Goal: Information Seeking & Learning: Learn about a topic

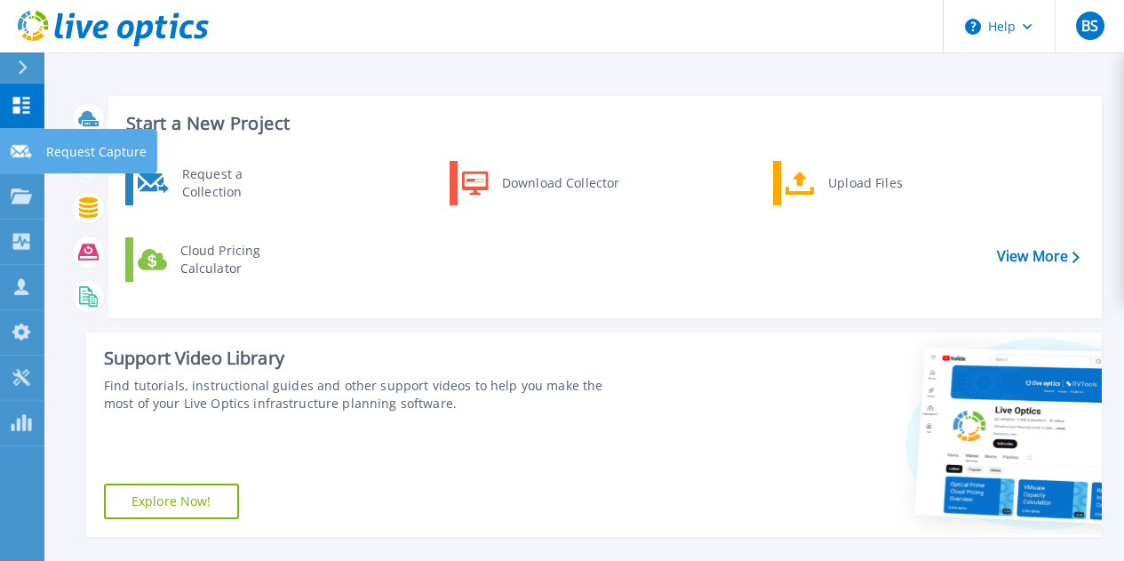
click at [28, 148] on icon at bounding box center [21, 151] width 21 height 13
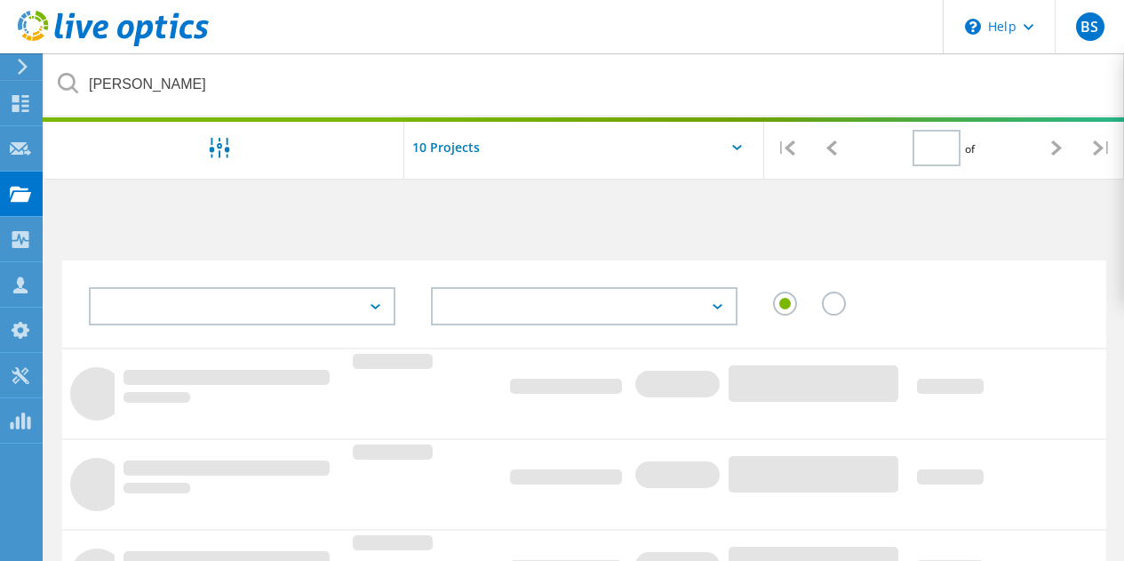
type input "1"
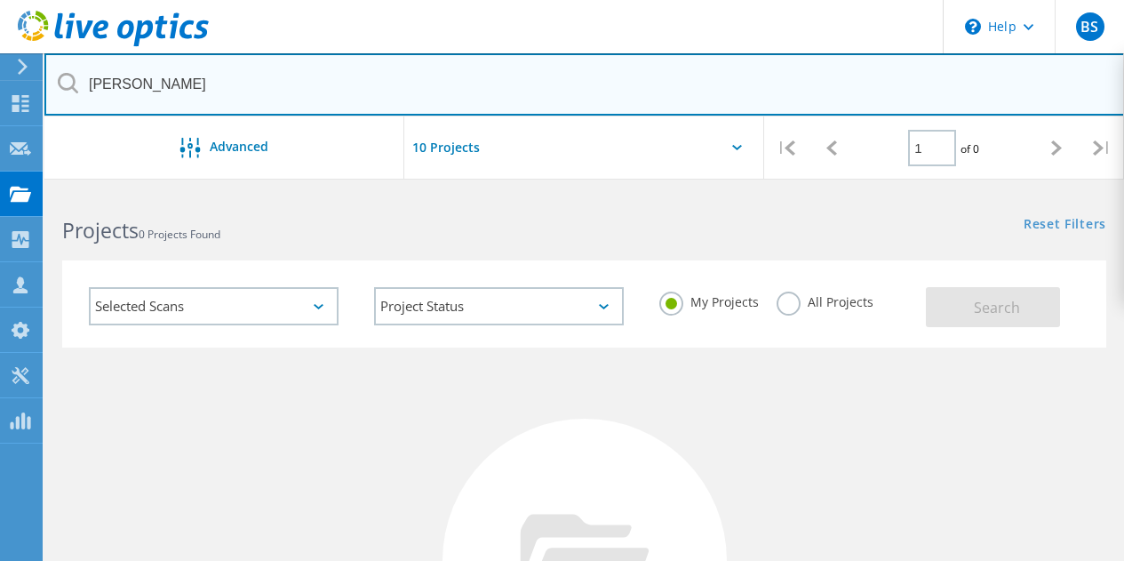
drag, startPoint x: 154, startPoint y: 86, endPoint x: 85, endPoint y: 85, distance: 68.4
click at [87, 86] on input "Owen" at bounding box center [584, 84] width 1081 height 62
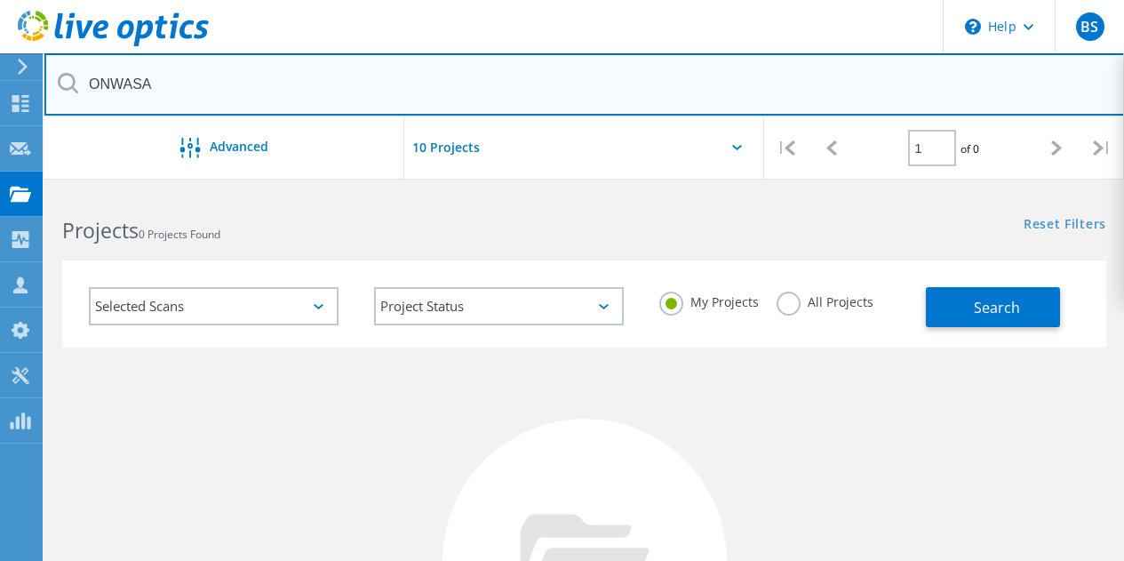
type input "ONWASA"
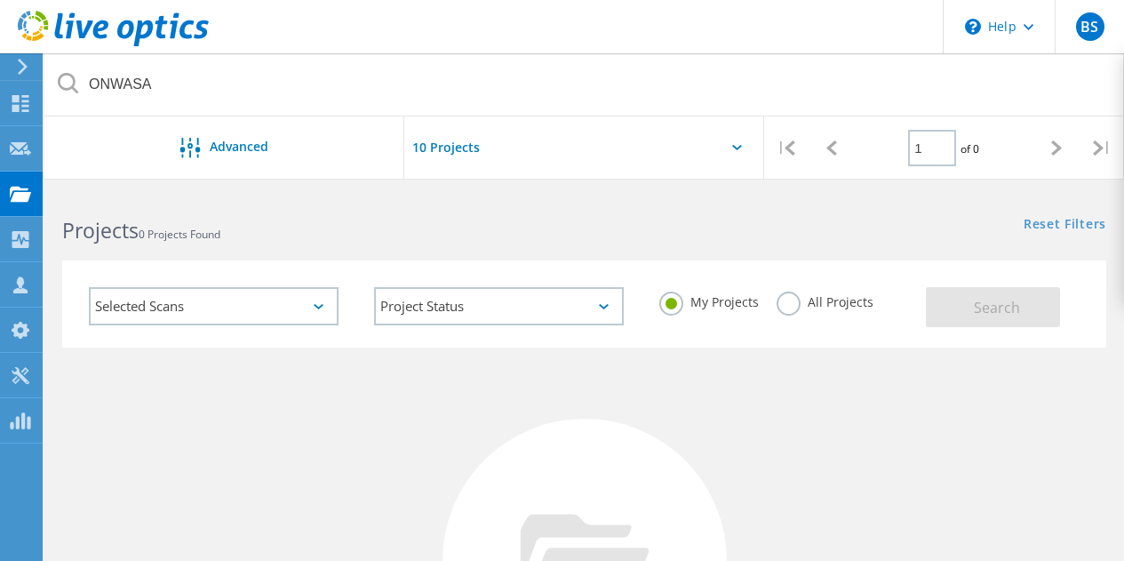
click at [792, 293] on label "All Projects" at bounding box center [825, 300] width 97 height 17
click at [0, 0] on input "All Projects" at bounding box center [0, 0] width 0 height 0
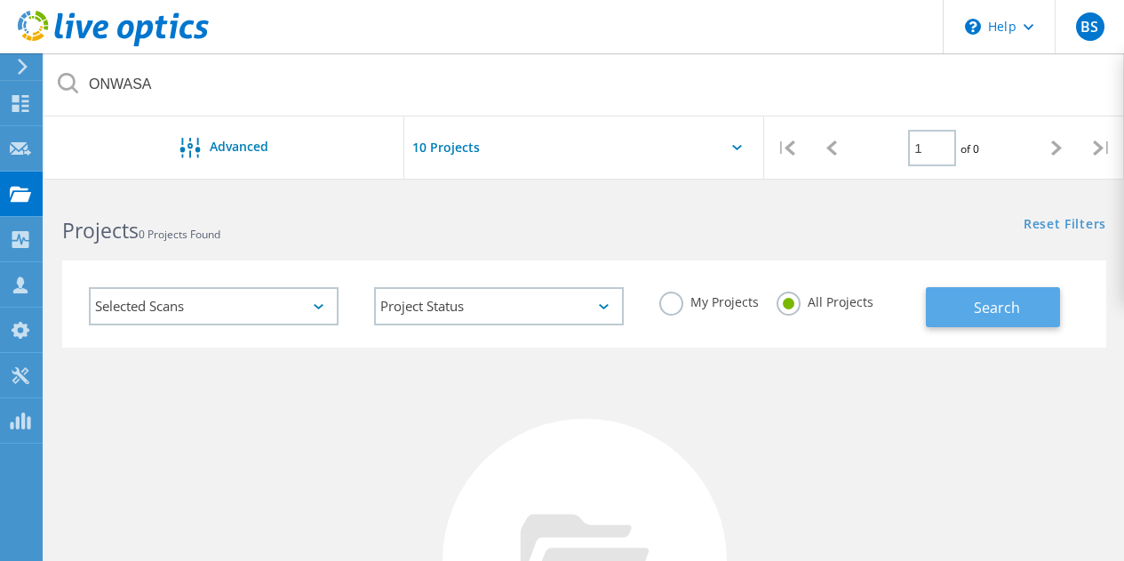
click at [950, 298] on button "Search" at bounding box center [993, 307] width 134 height 40
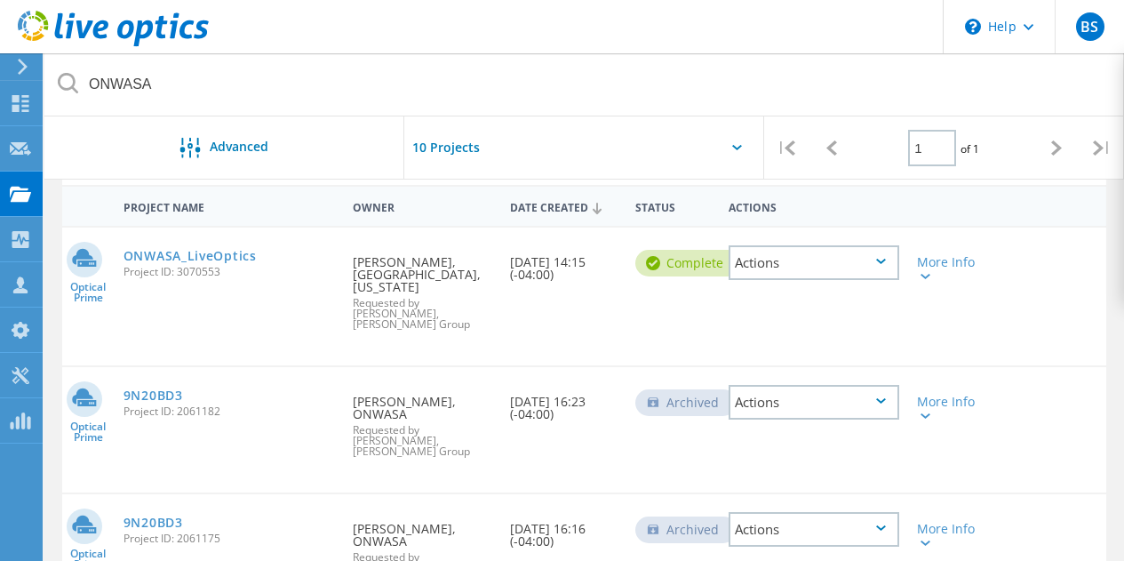
scroll to position [178, 0]
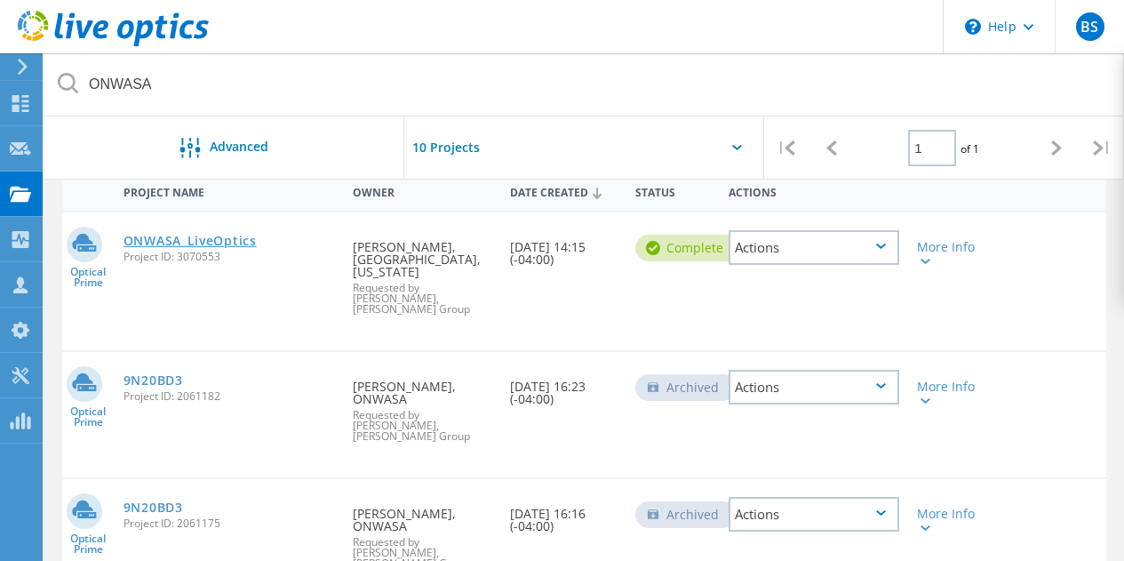
click at [218, 241] on link "ONWASA_LiveOptics" at bounding box center [190, 241] width 133 height 12
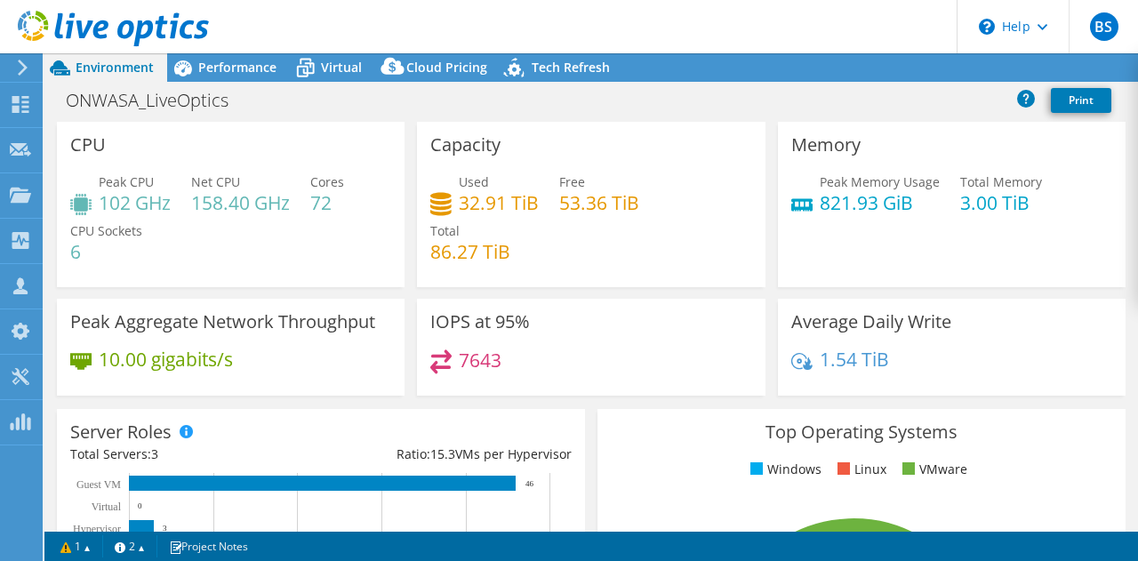
select select "USD"
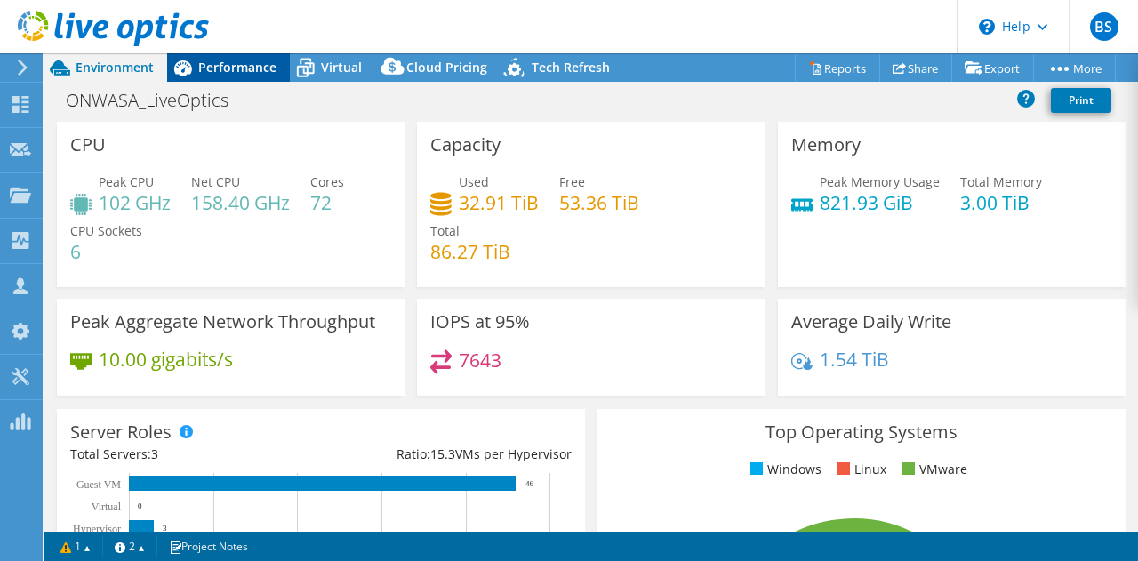
click at [224, 72] on span "Performance" at bounding box center [237, 67] width 78 height 17
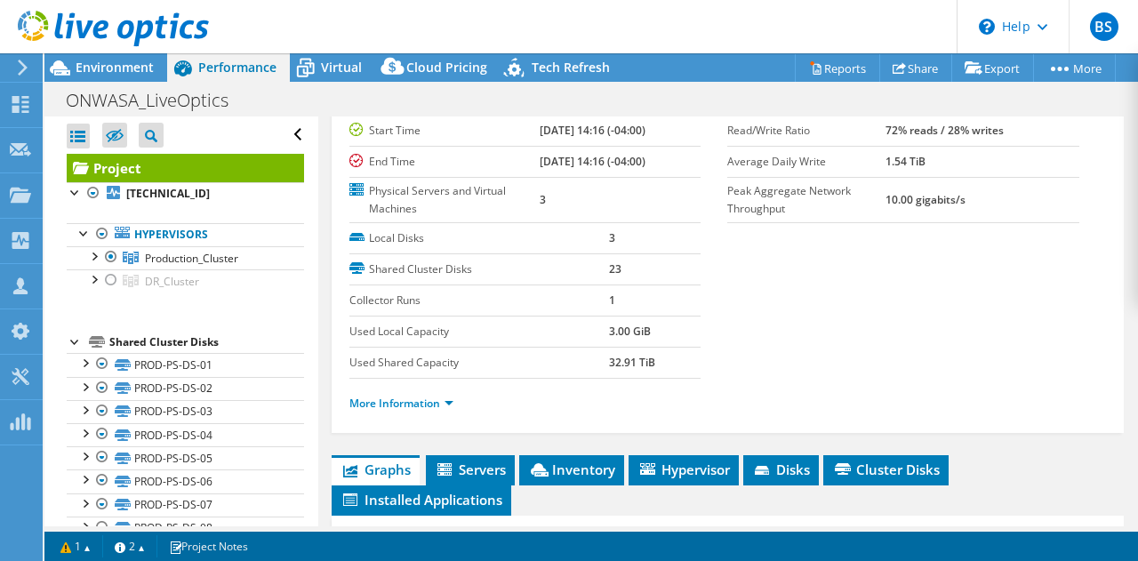
scroll to position [178, 0]
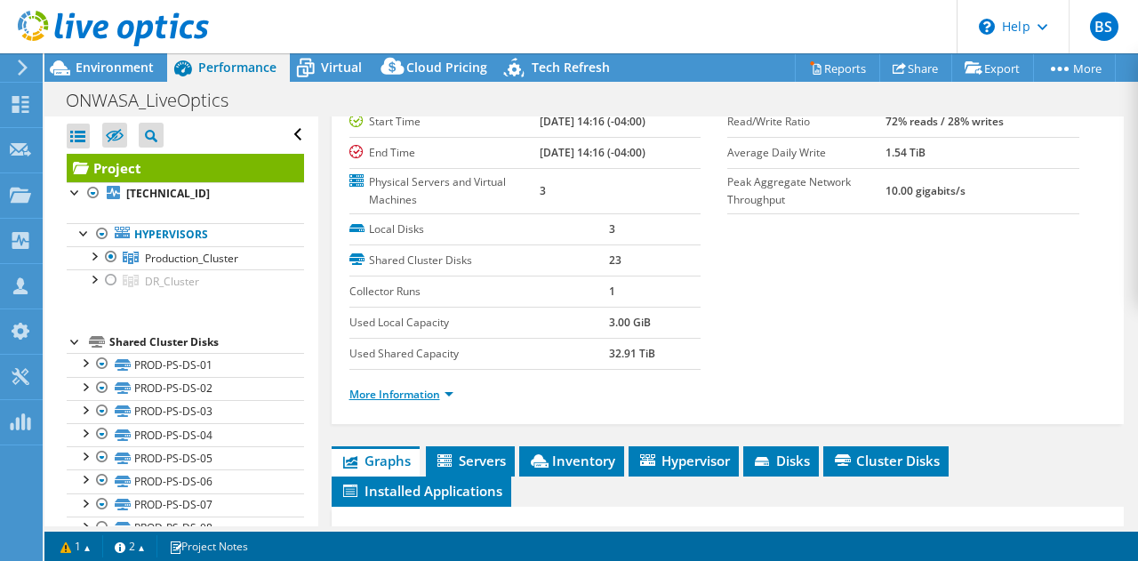
click at [413, 396] on link "More Information" at bounding box center [401, 394] width 104 height 15
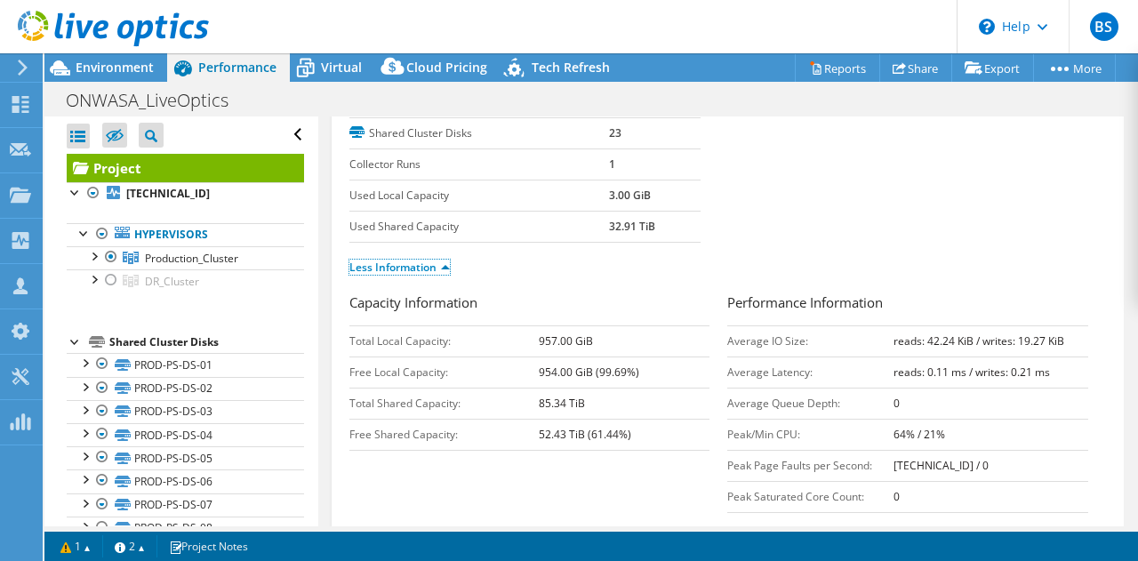
scroll to position [444, 0]
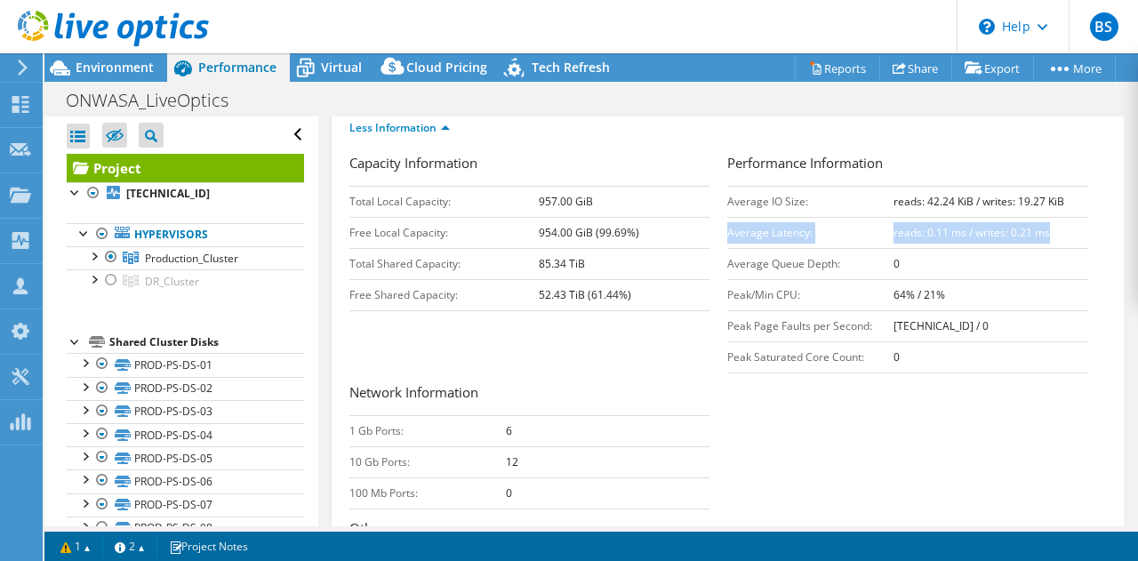
drag, startPoint x: 722, startPoint y: 233, endPoint x: 1037, endPoint y: 230, distance: 315.6
click at [1037, 230] on tr "Average Latency: reads: 0.11 ms / writes: 0.21 ms" at bounding box center [907, 232] width 361 height 31
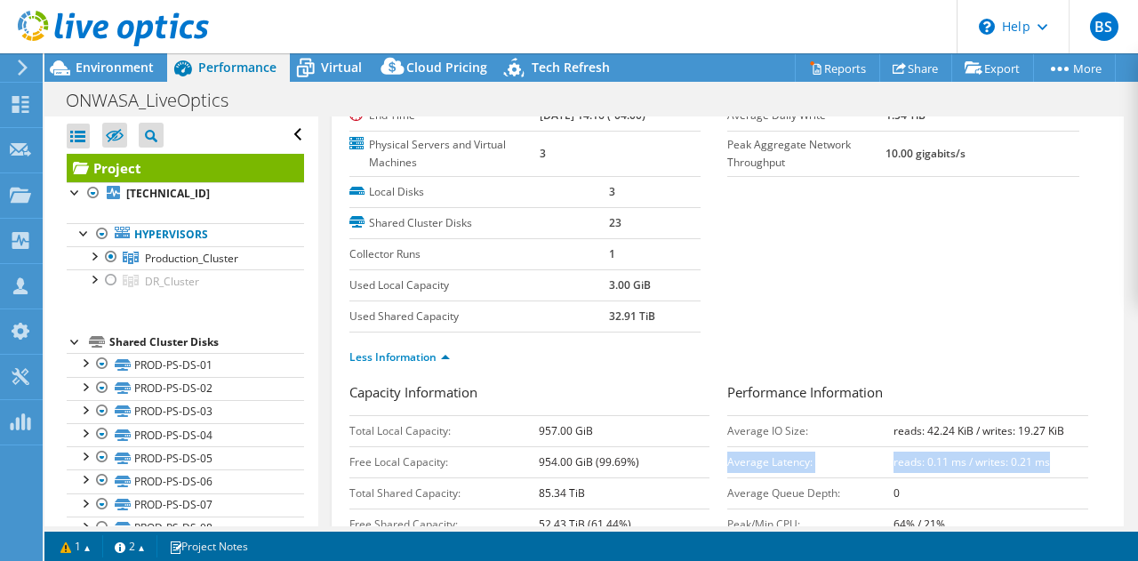
scroll to position [0, 0]
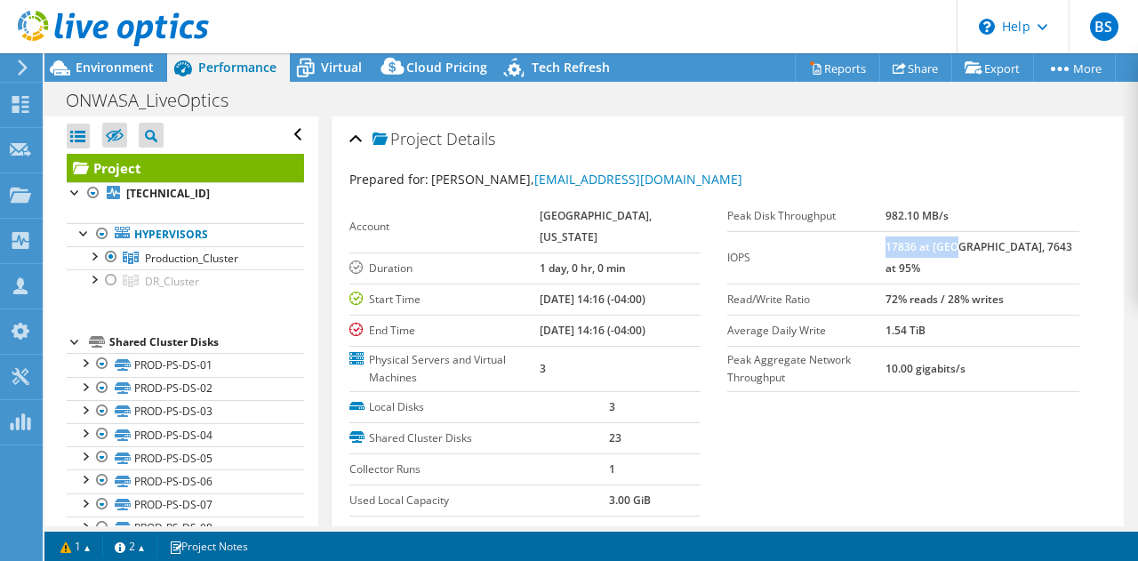
drag, startPoint x: 923, startPoint y: 244, endPoint x: 991, endPoint y: 244, distance: 68.4
click at [992, 246] on b "17836 at [GEOGRAPHIC_DATA], 7643 at 95%" at bounding box center [978, 257] width 187 height 36
drag, startPoint x: 999, startPoint y: 247, endPoint x: 1021, endPoint y: 245, distance: 22.3
click at [1021, 245] on b "17836 at [GEOGRAPHIC_DATA], 7643 at 95%" at bounding box center [978, 257] width 187 height 36
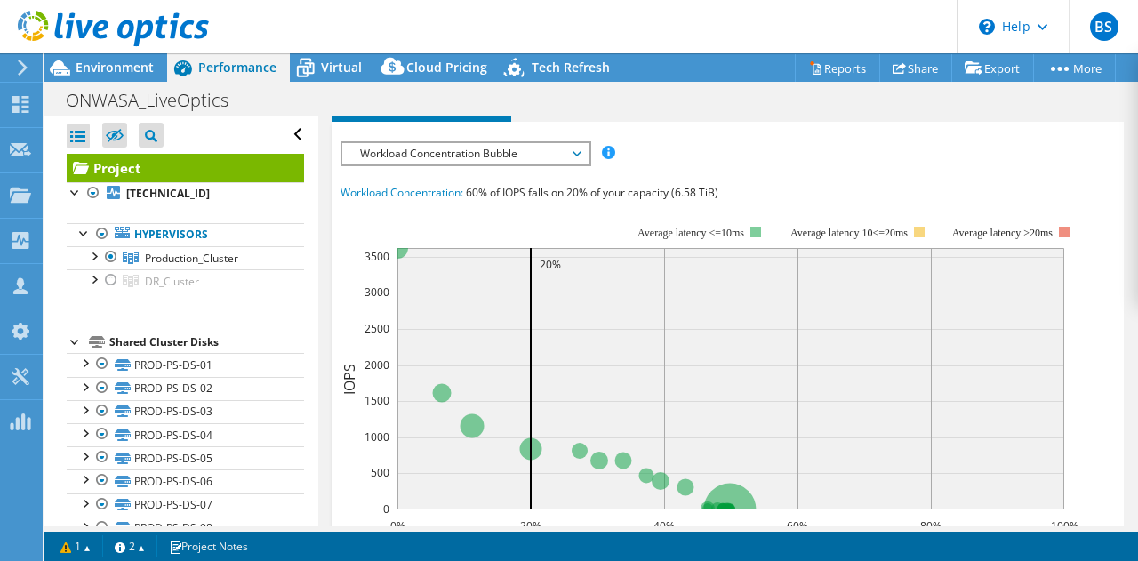
scroll to position [1067, 0]
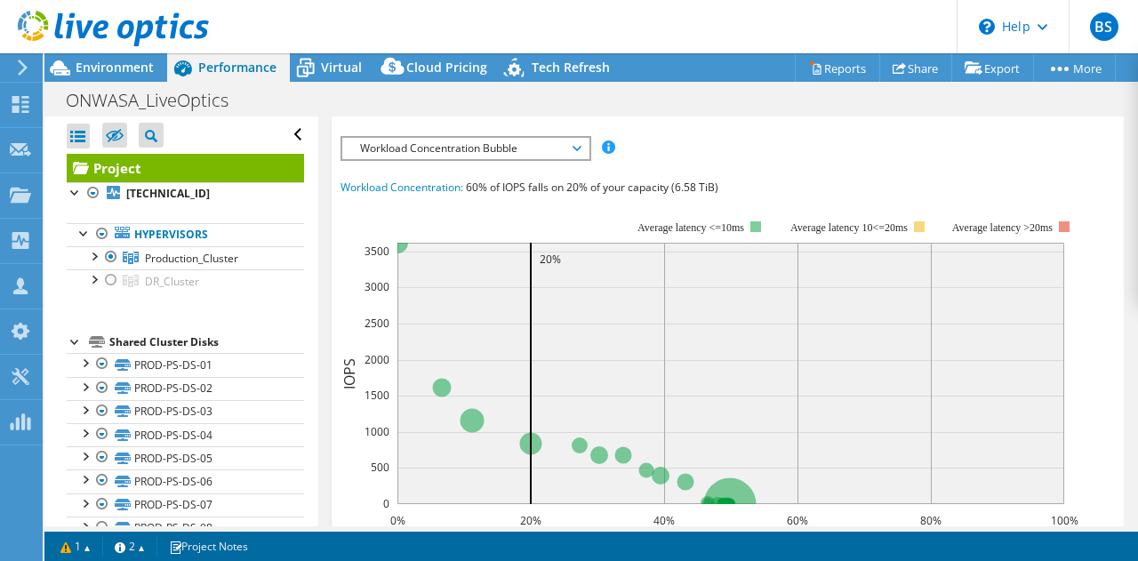
click at [474, 143] on span "Workload Concentration Bubble" at bounding box center [465, 148] width 228 height 21
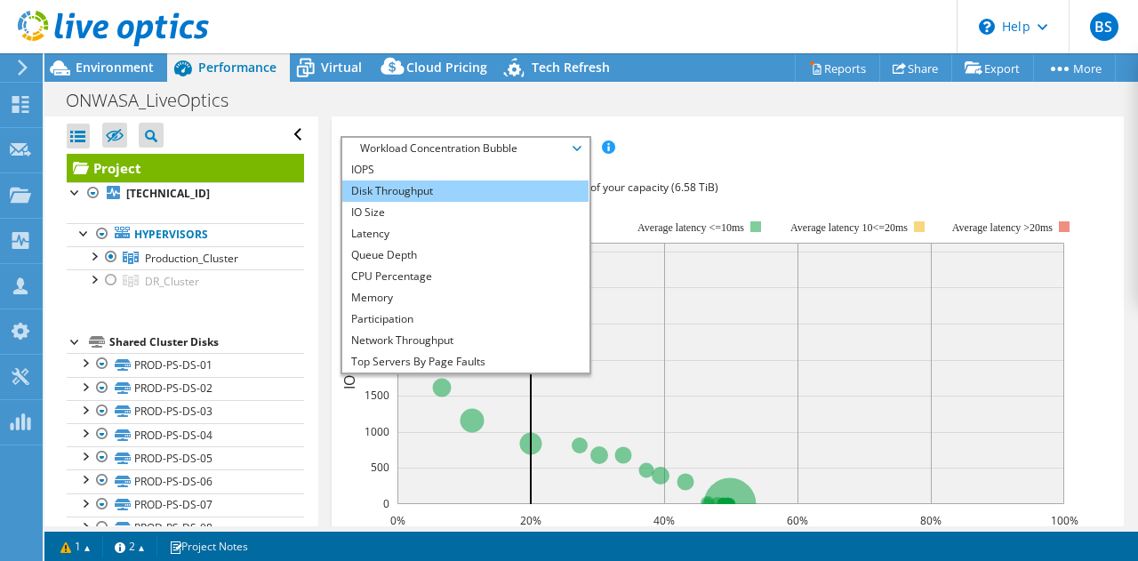
click at [425, 190] on li "Disk Throughput" at bounding box center [465, 190] width 246 height 21
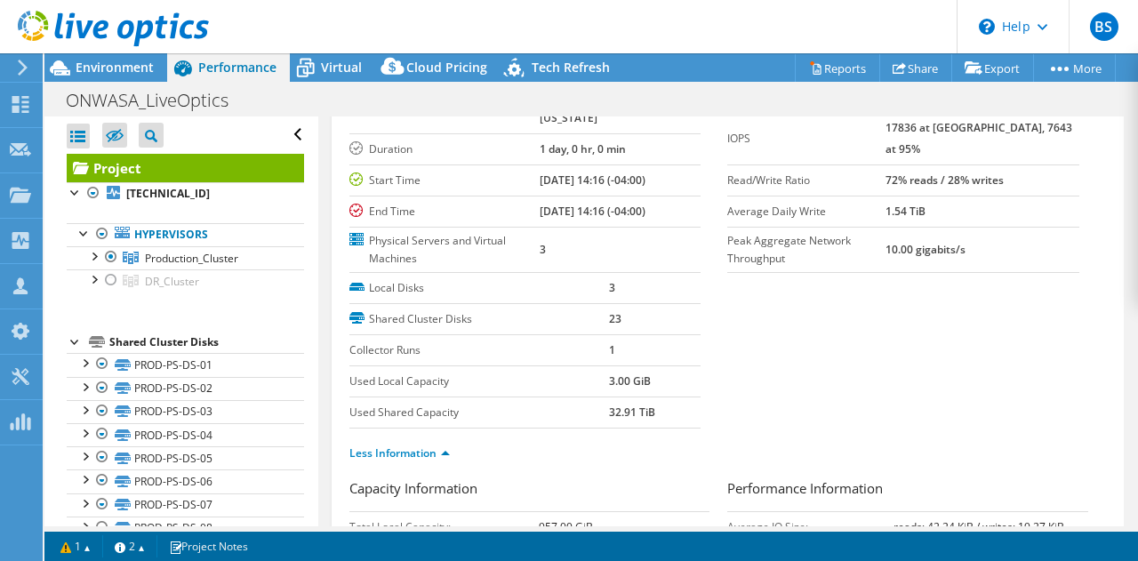
scroll to position [0, 0]
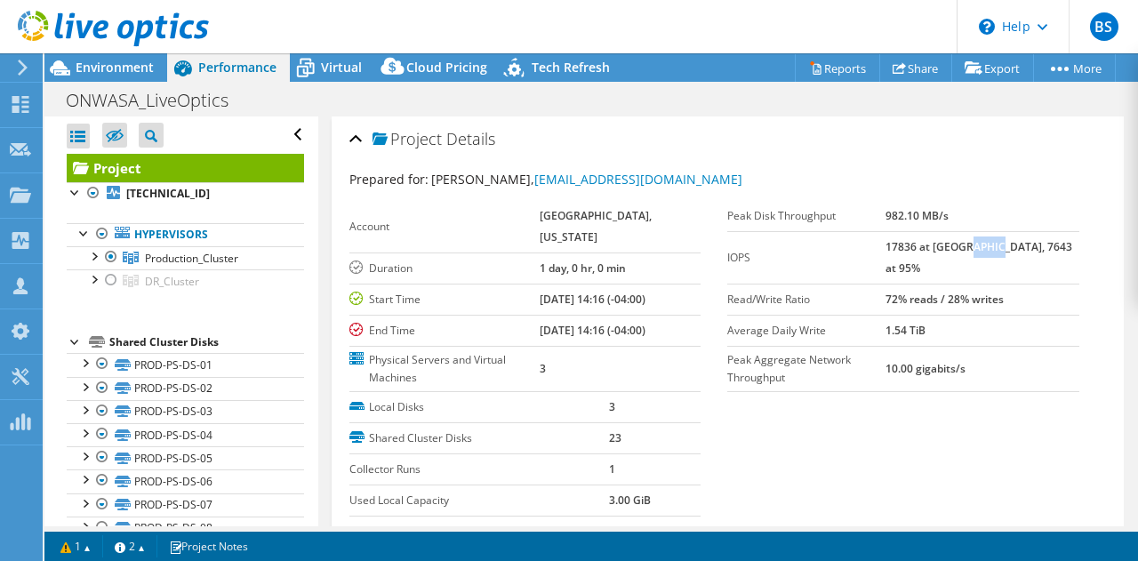
drag, startPoint x: 1003, startPoint y: 245, endPoint x: 1027, endPoint y: 245, distance: 24.0
click at [1027, 245] on b "17836 at [GEOGRAPHIC_DATA], 7643 at 95%" at bounding box center [978, 257] width 187 height 36
drag, startPoint x: 921, startPoint y: 275, endPoint x: 1036, endPoint y: 277, distance: 115.6
click at [1004, 292] on b "72% reads / 28% writes" at bounding box center [944, 299] width 118 height 15
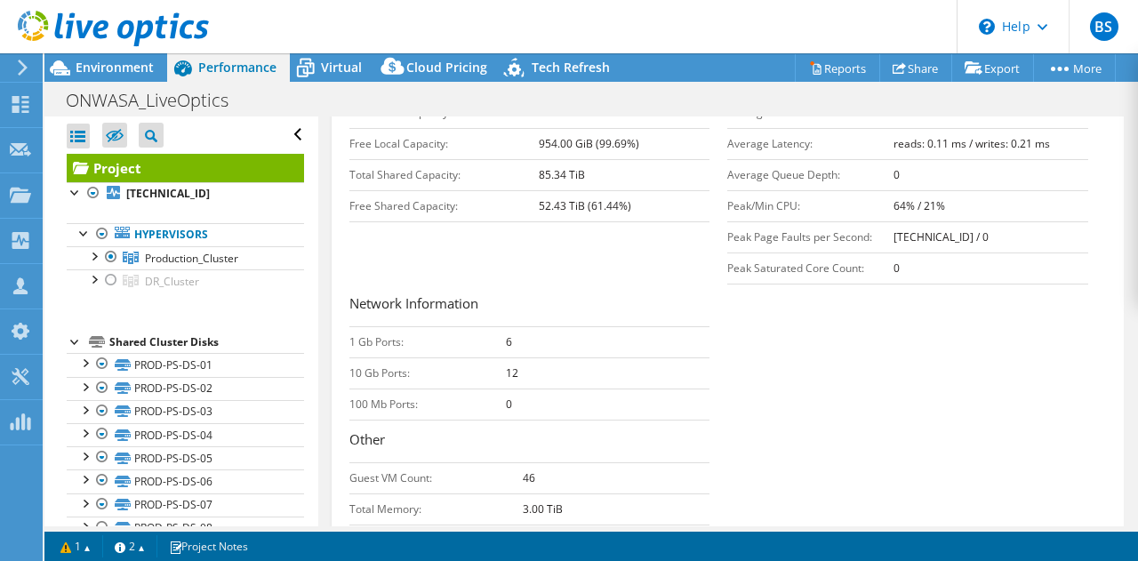
scroll to position [356, 0]
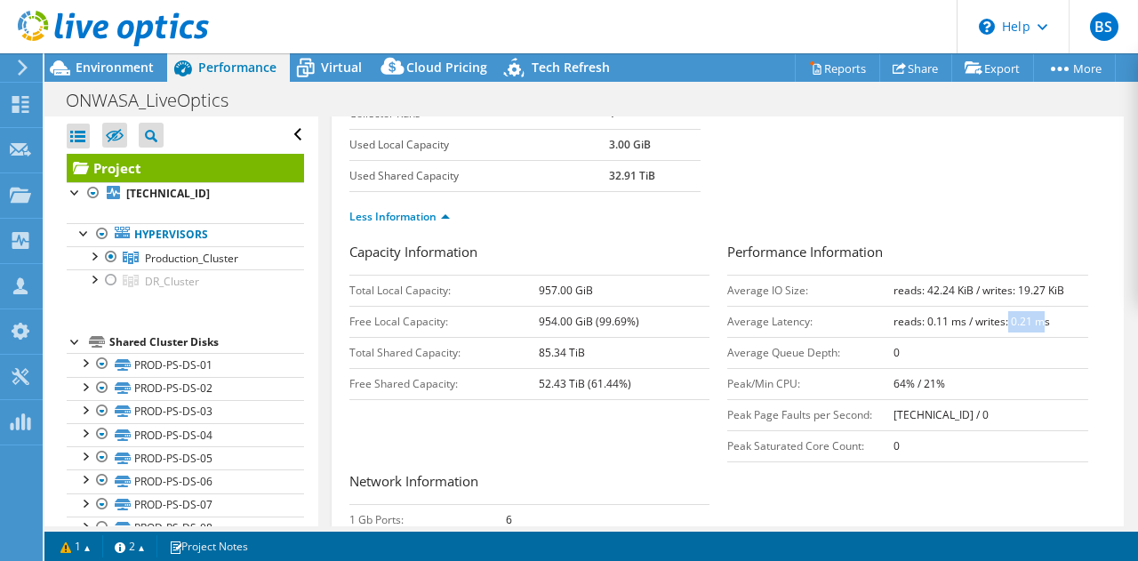
drag, startPoint x: 997, startPoint y: 321, endPoint x: 1031, endPoint y: 321, distance: 33.8
click at [1031, 321] on b "reads: 0.11 ms / writes: 0.21 ms" at bounding box center [971, 321] width 156 height 15
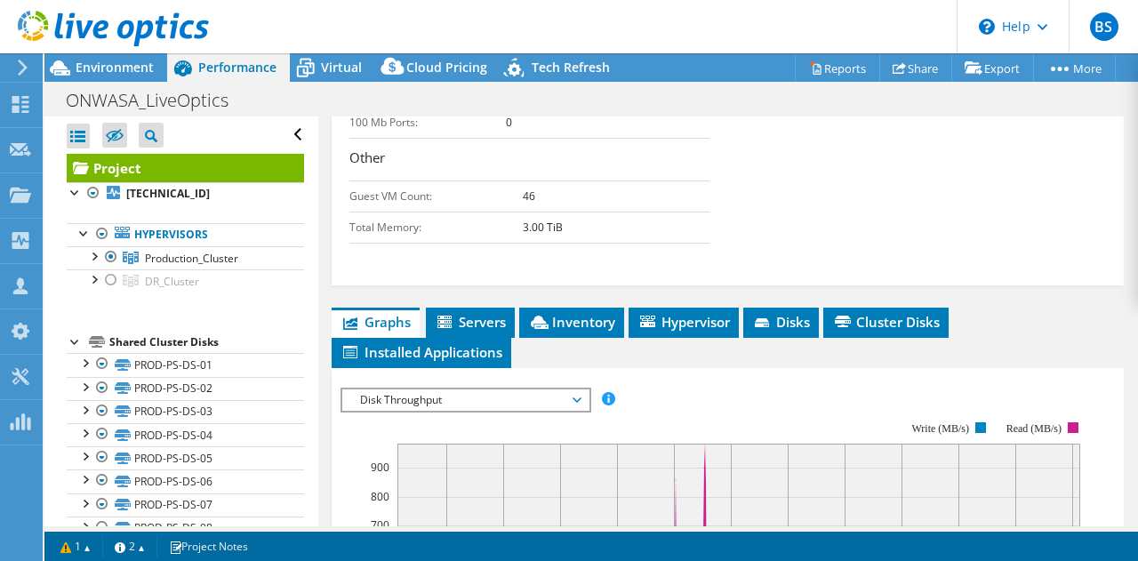
scroll to position [889, 0]
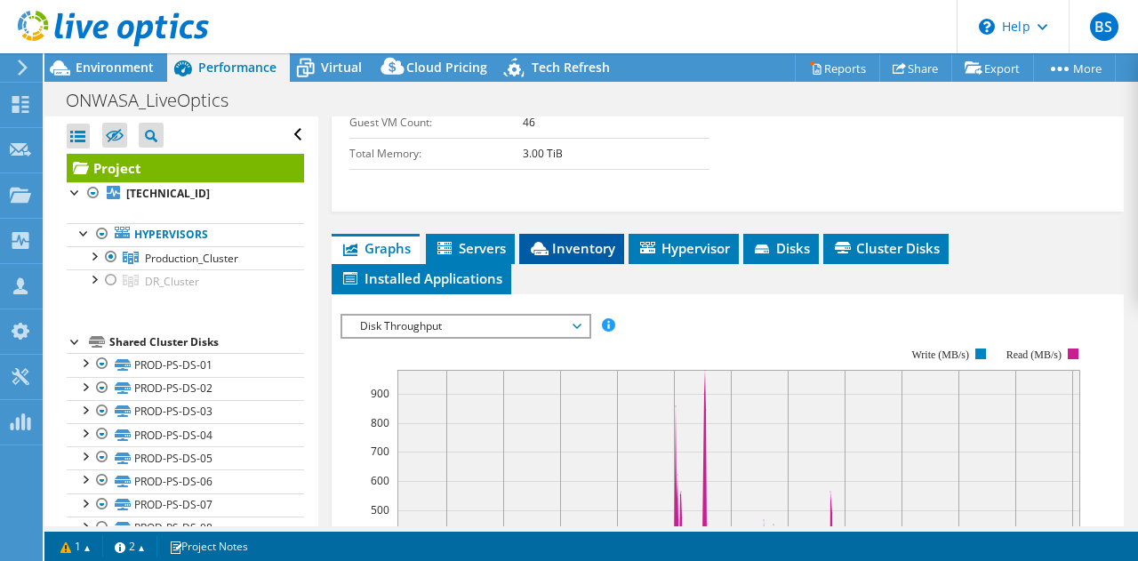
click at [566, 250] on span "Inventory" at bounding box center [571, 248] width 87 height 18
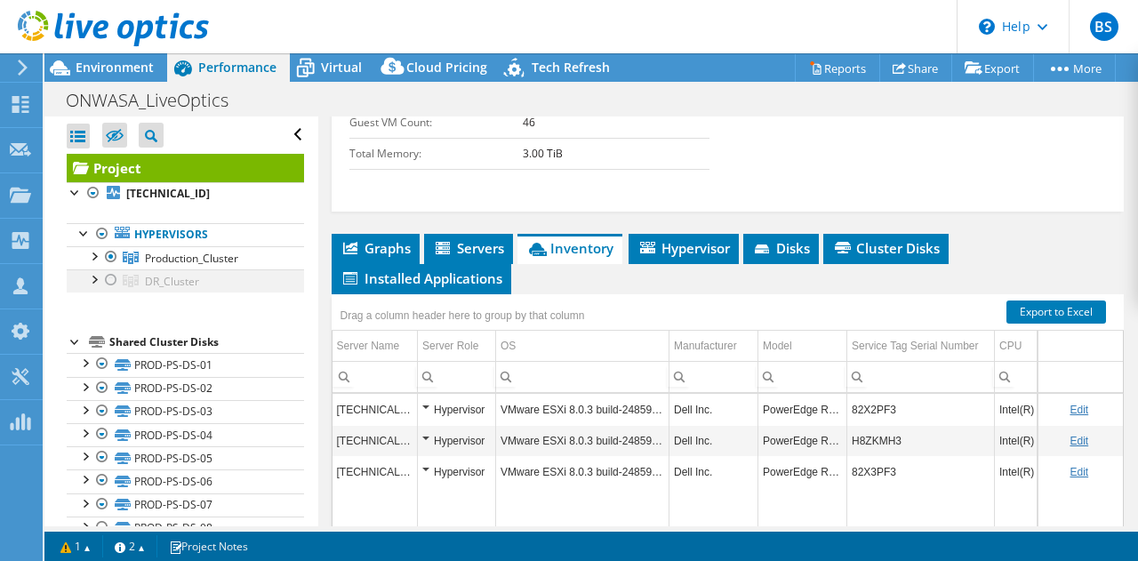
click at [110, 279] on div at bounding box center [111, 279] width 18 height 21
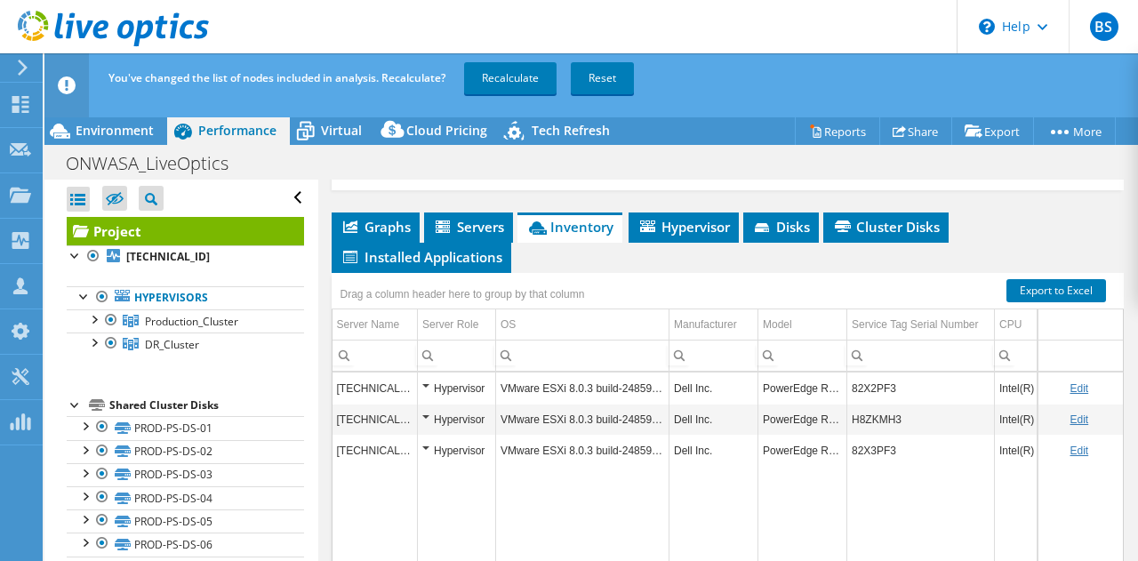
scroll to position [978, 0]
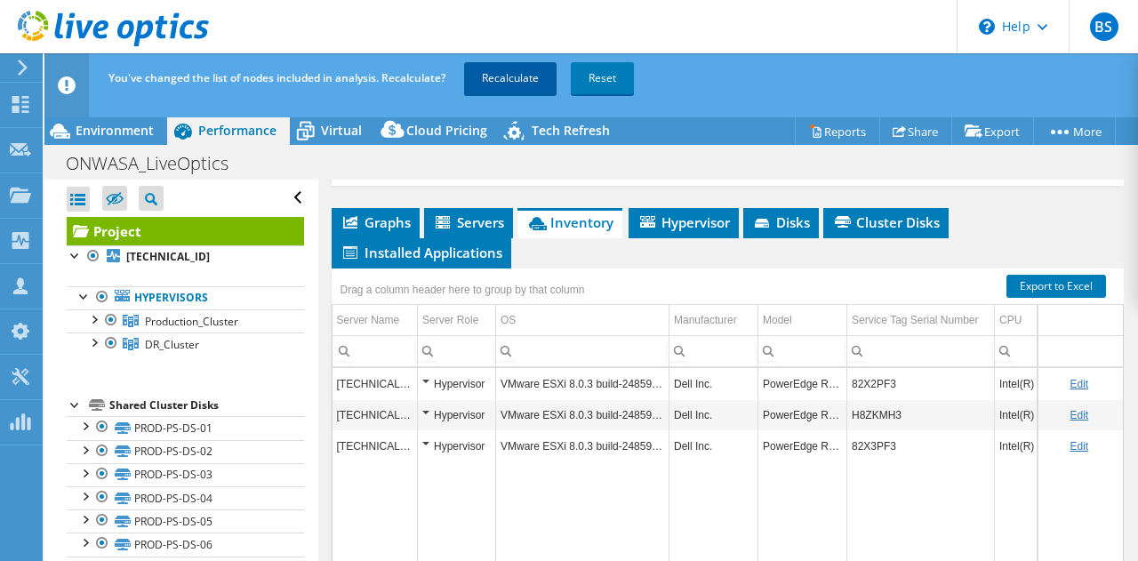
click at [515, 83] on link "Recalculate" at bounding box center [510, 78] width 92 height 32
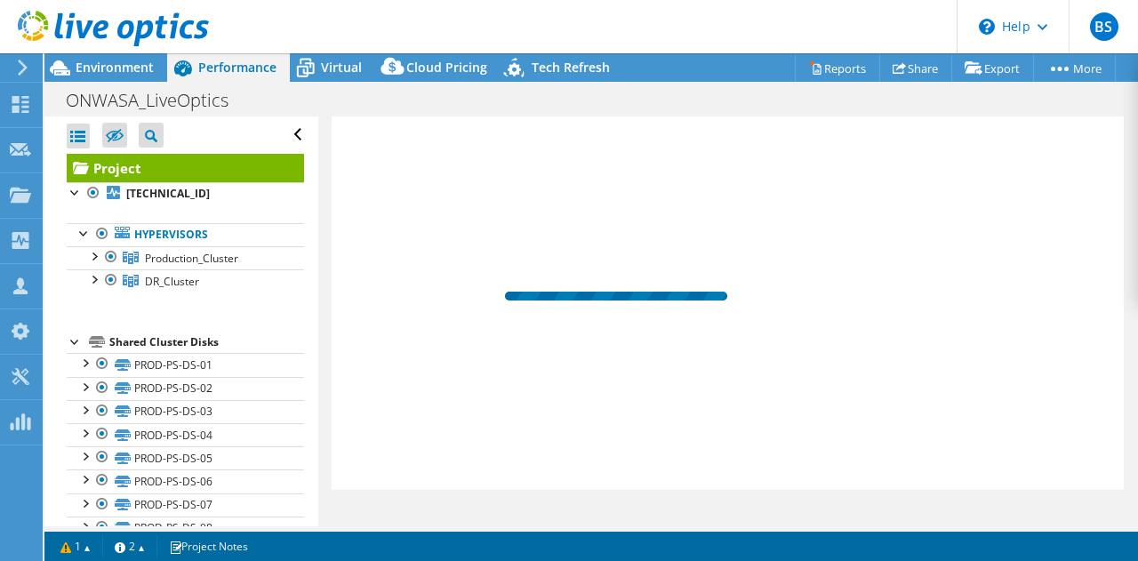
scroll to position [572, 0]
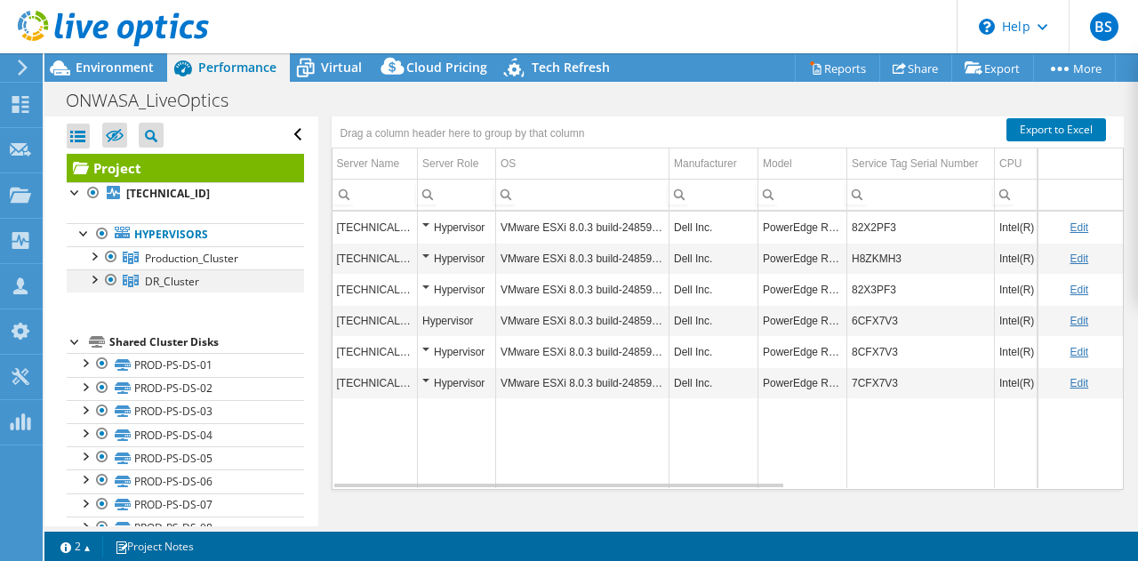
click at [111, 281] on div at bounding box center [111, 279] width 18 height 21
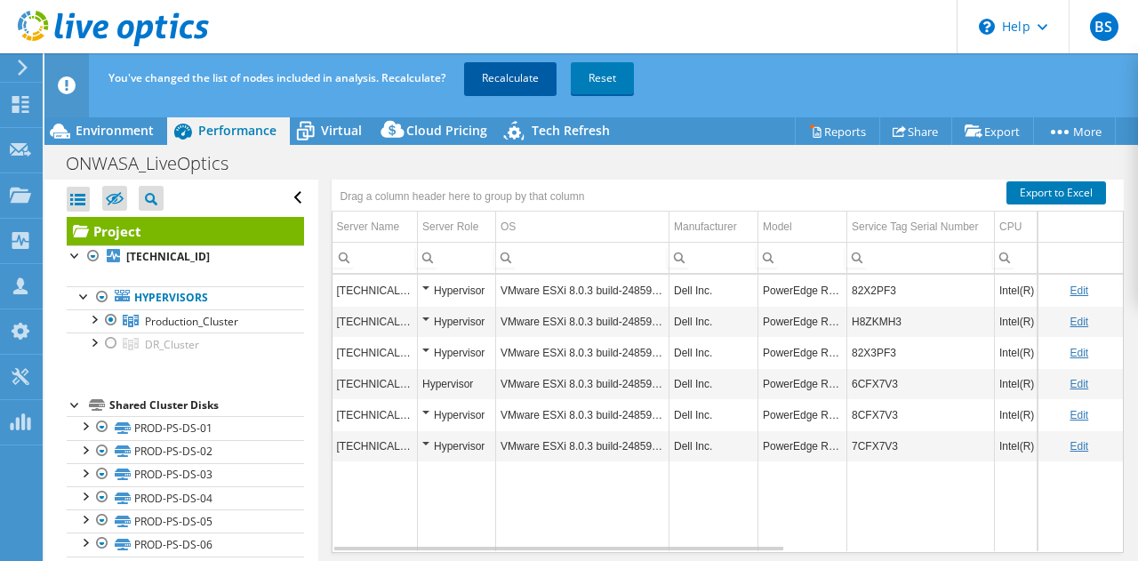
click at [516, 85] on link "Recalculate" at bounding box center [510, 78] width 92 height 32
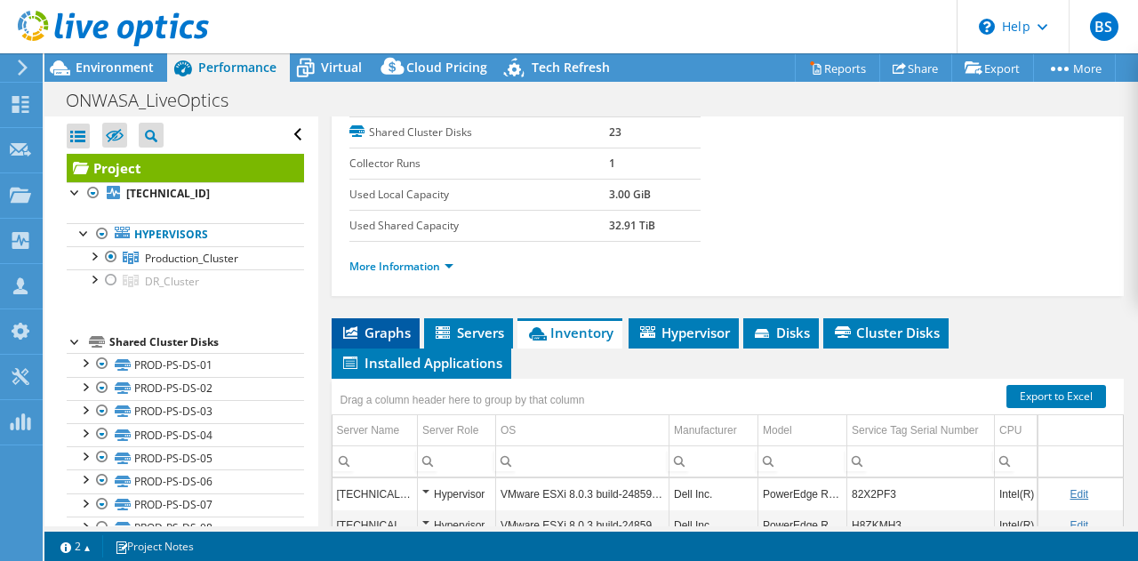
click at [396, 328] on span "Graphs" at bounding box center [375, 333] width 70 height 18
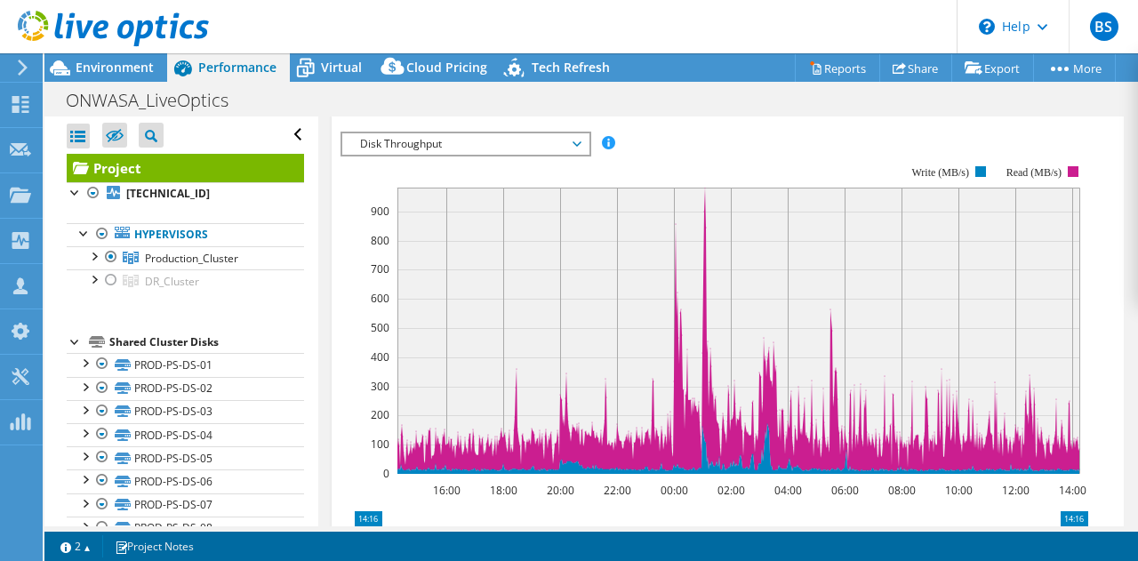
click at [452, 140] on span "Disk Throughput" at bounding box center [465, 143] width 228 height 21
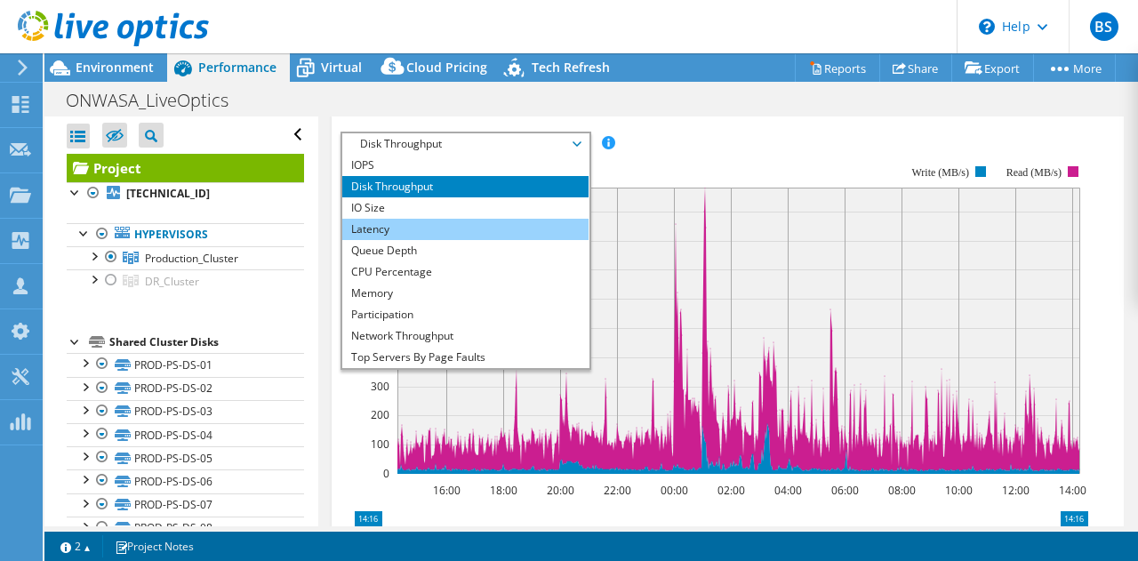
click at [386, 225] on li "Latency" at bounding box center [465, 229] width 246 height 21
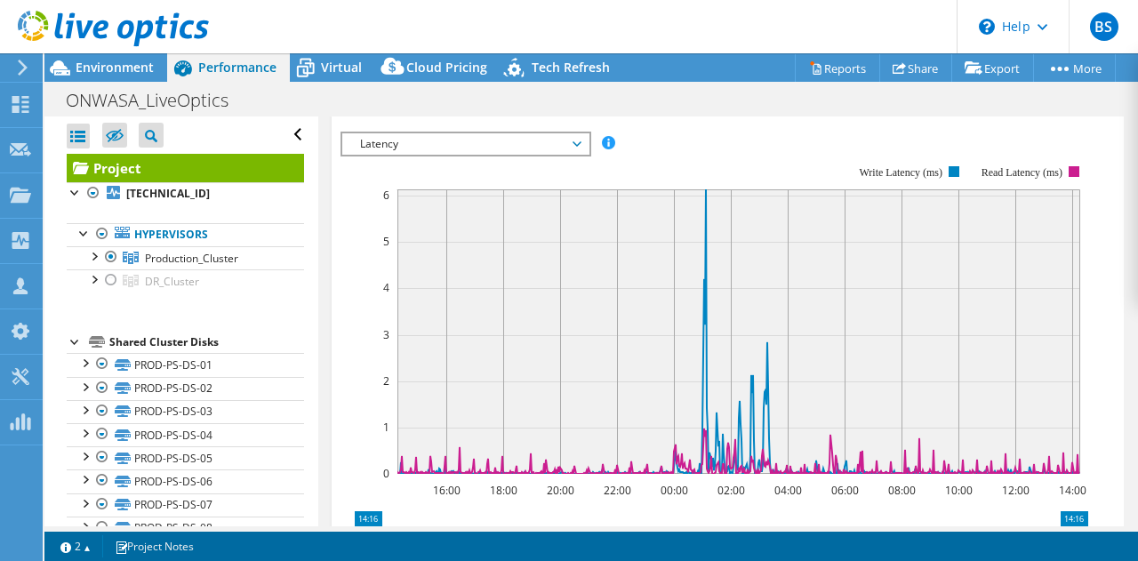
click at [493, 148] on span "Latency" at bounding box center [465, 143] width 228 height 21
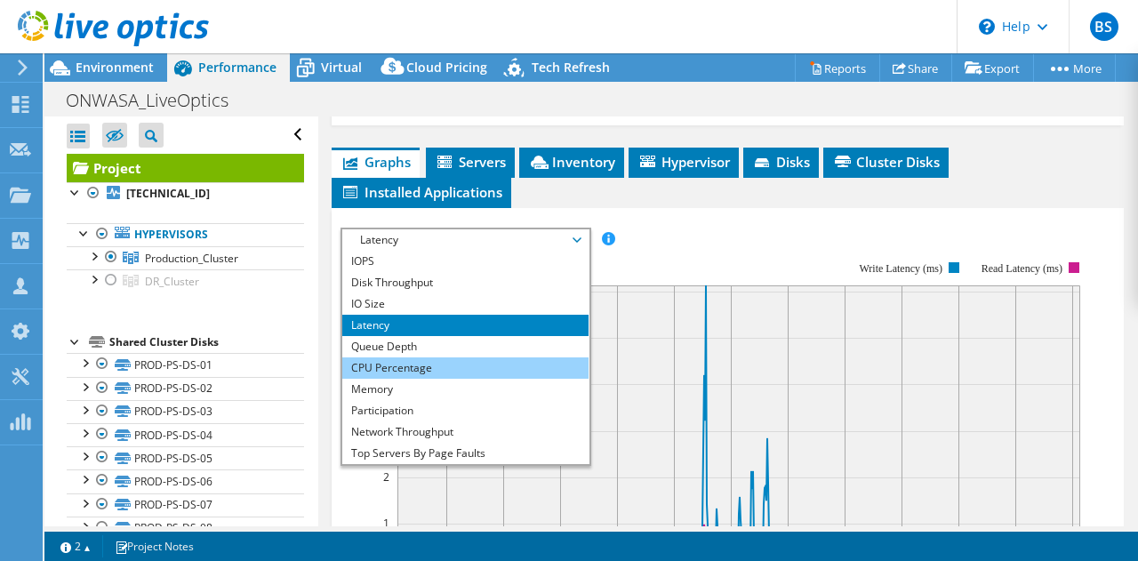
scroll to position [484, 0]
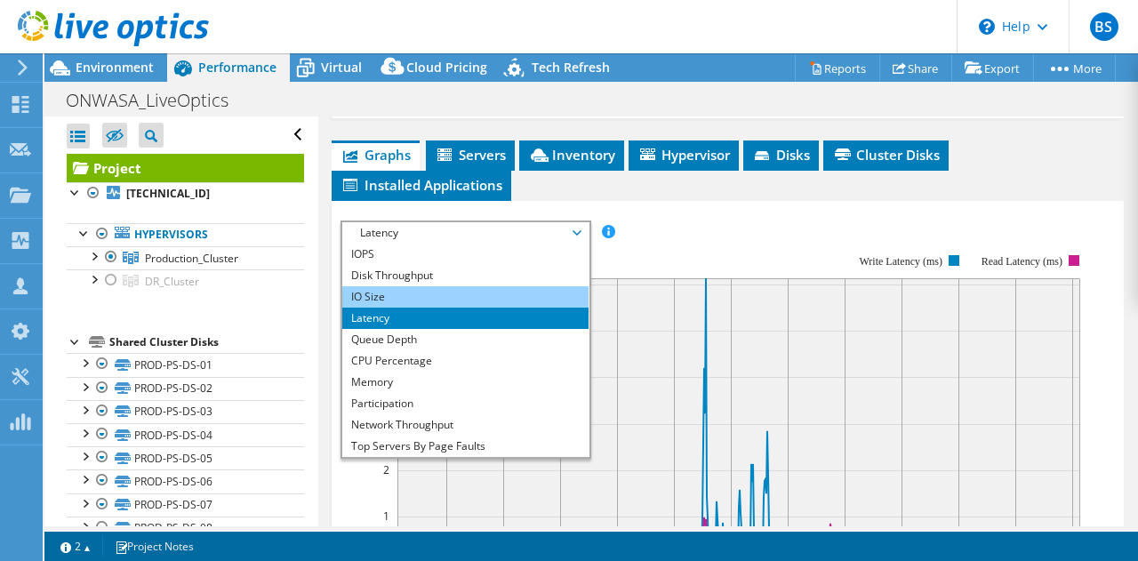
click at [388, 292] on li "IO Size" at bounding box center [465, 296] width 246 height 21
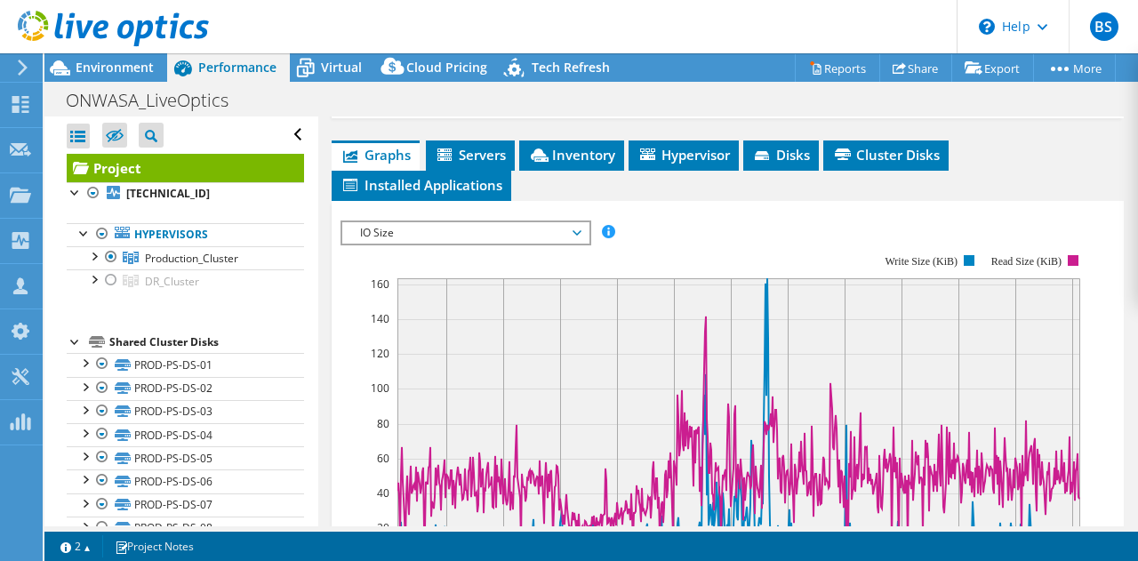
scroll to position [572, 0]
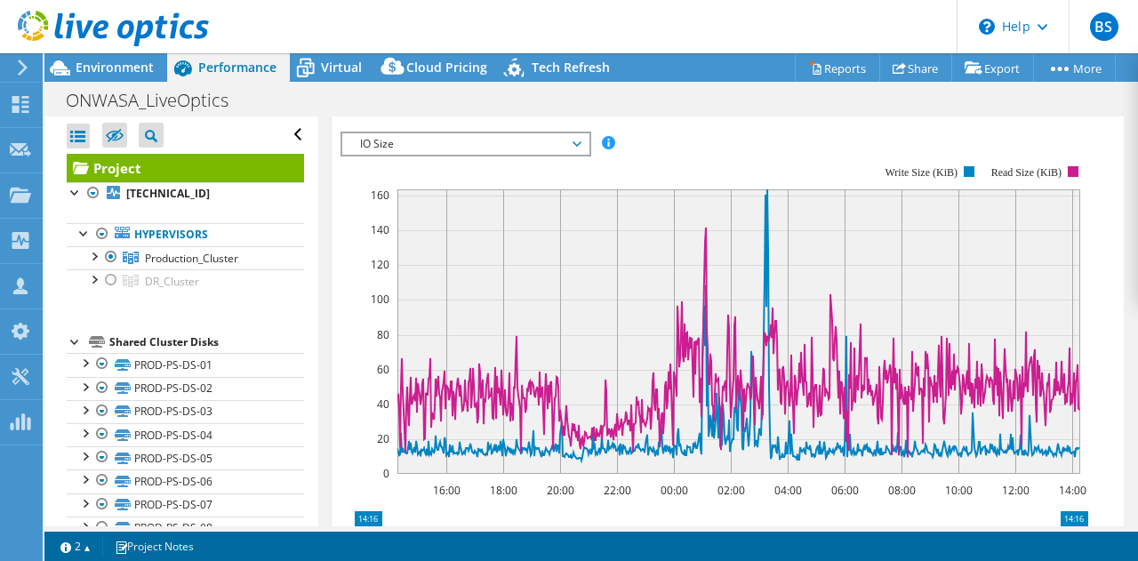
click at [552, 146] on span "IO Size" at bounding box center [465, 143] width 228 height 21
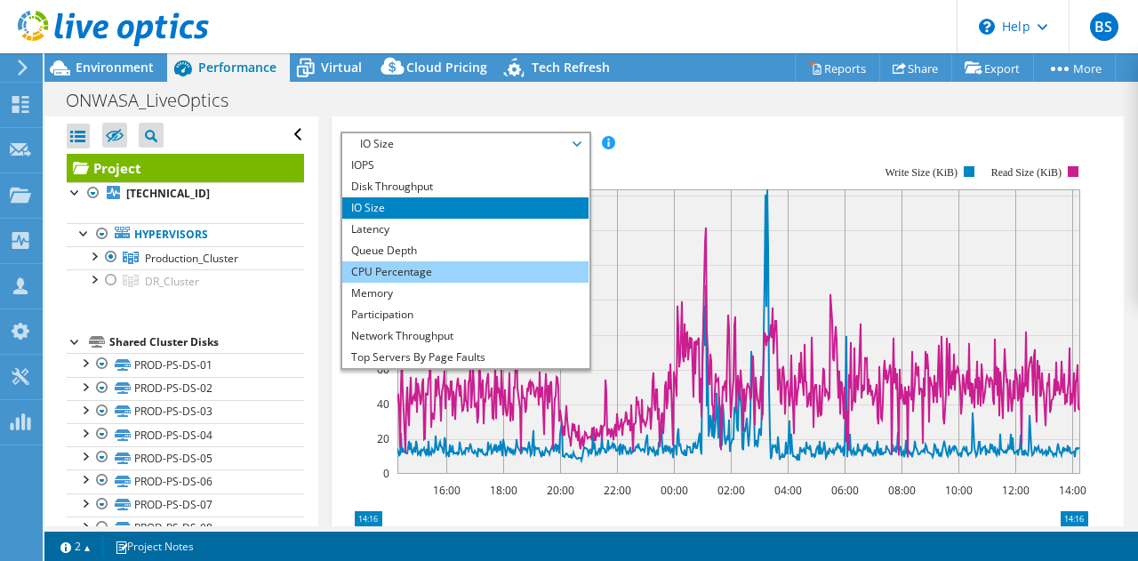
click at [391, 272] on li "CPU Percentage" at bounding box center [465, 271] width 246 height 21
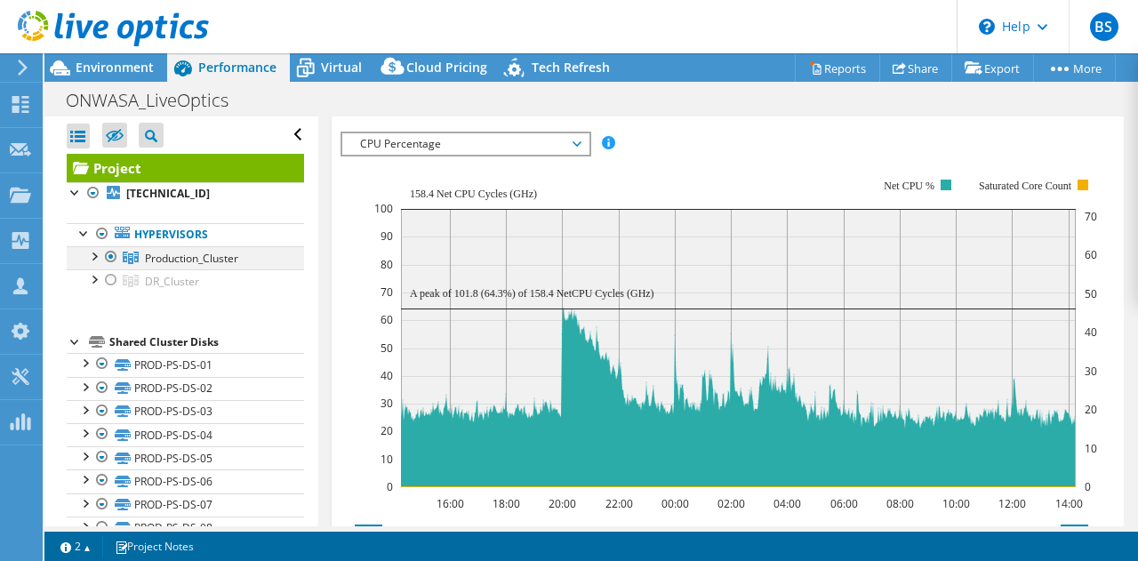
click at [93, 255] on div at bounding box center [93, 255] width 18 height 18
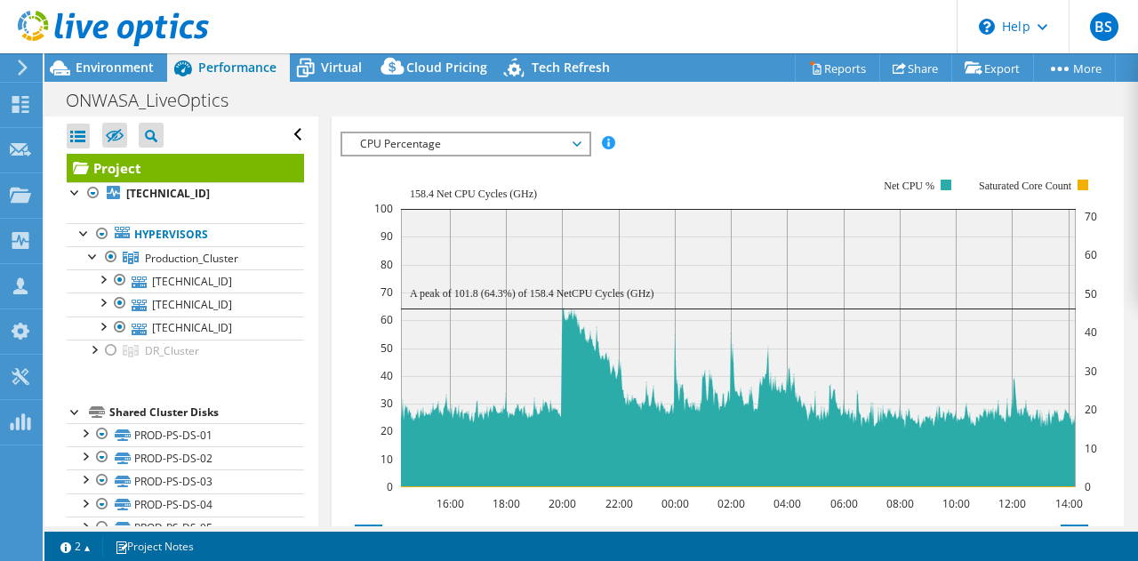
click at [448, 146] on span "CPU Percentage" at bounding box center [465, 143] width 228 height 21
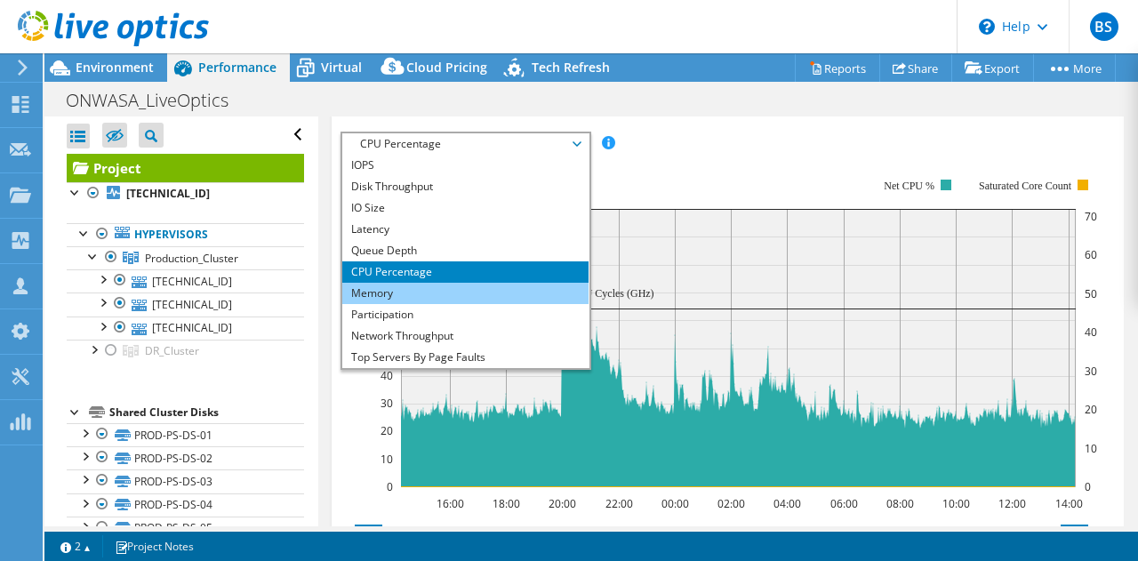
click at [391, 293] on li "Memory" at bounding box center [465, 293] width 246 height 21
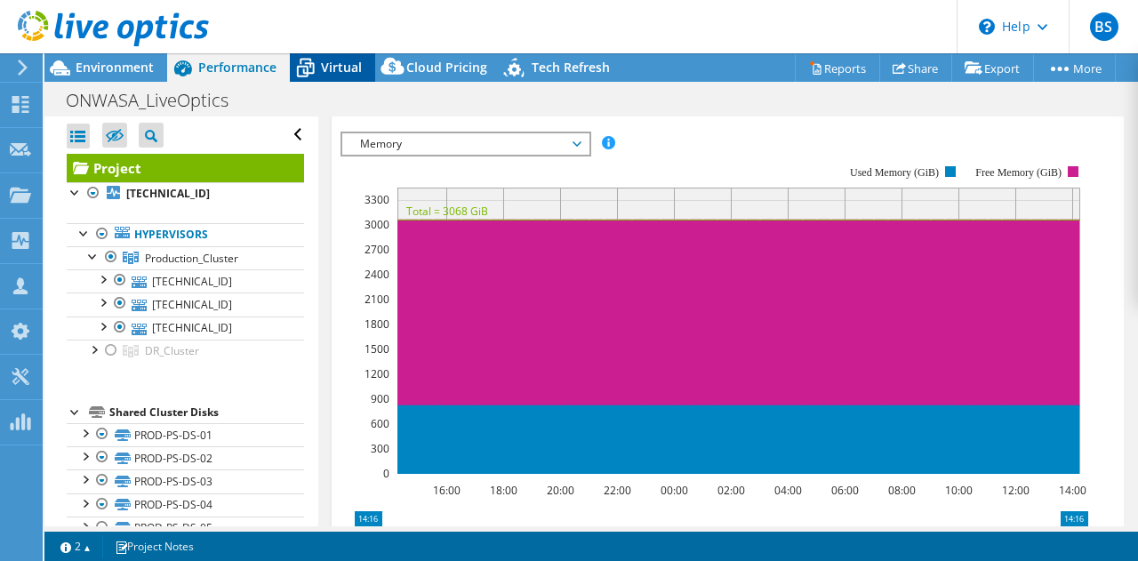
click at [347, 68] on span "Virtual" at bounding box center [341, 67] width 41 height 17
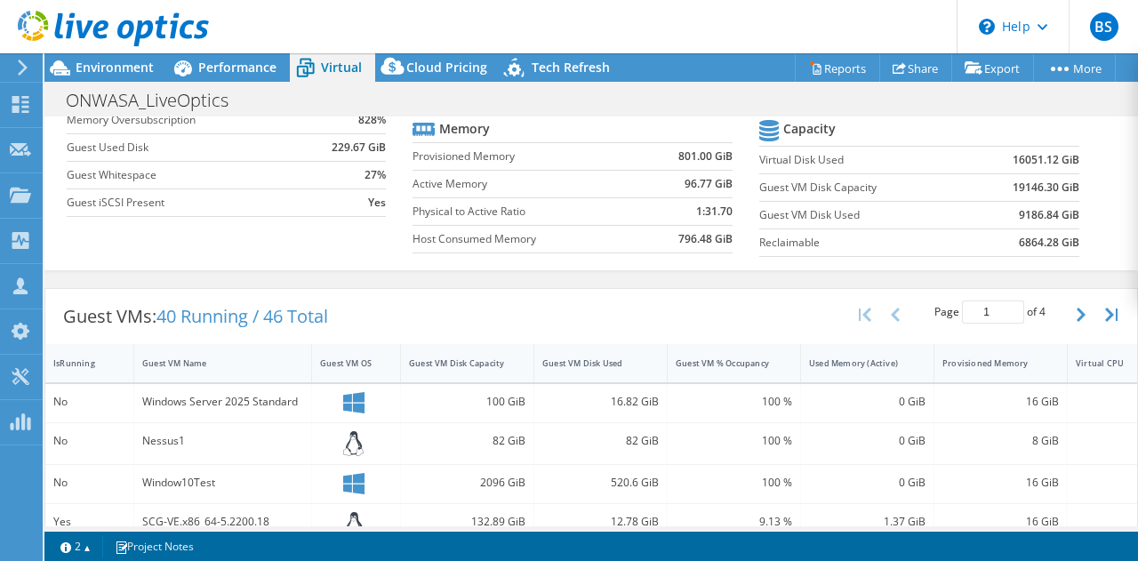
scroll to position [267, 0]
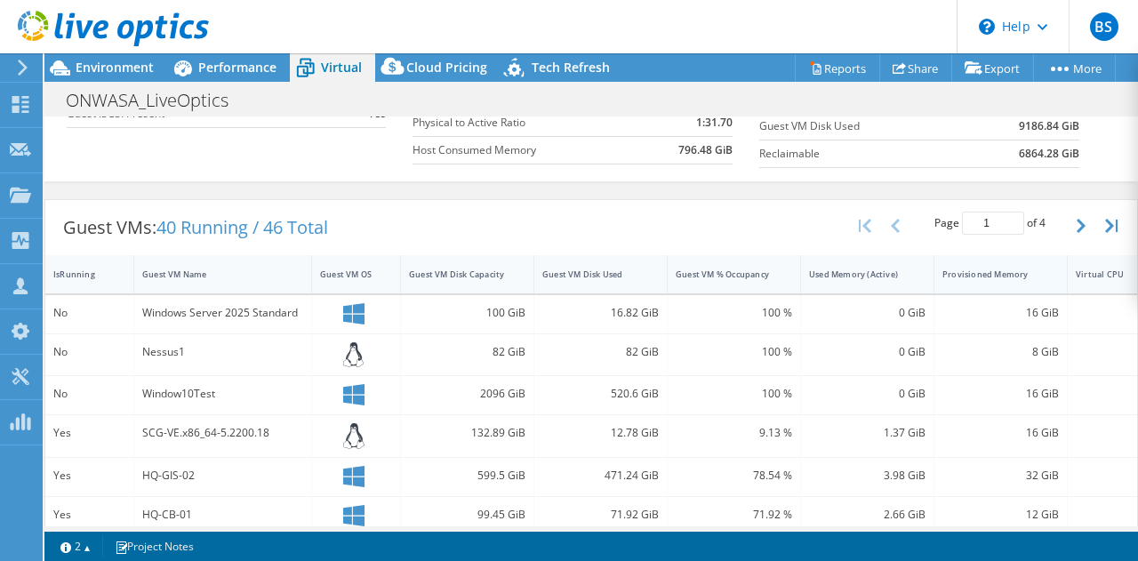
click at [989, 264] on div "Provisioned Memory" at bounding box center [989, 274] width 111 height 28
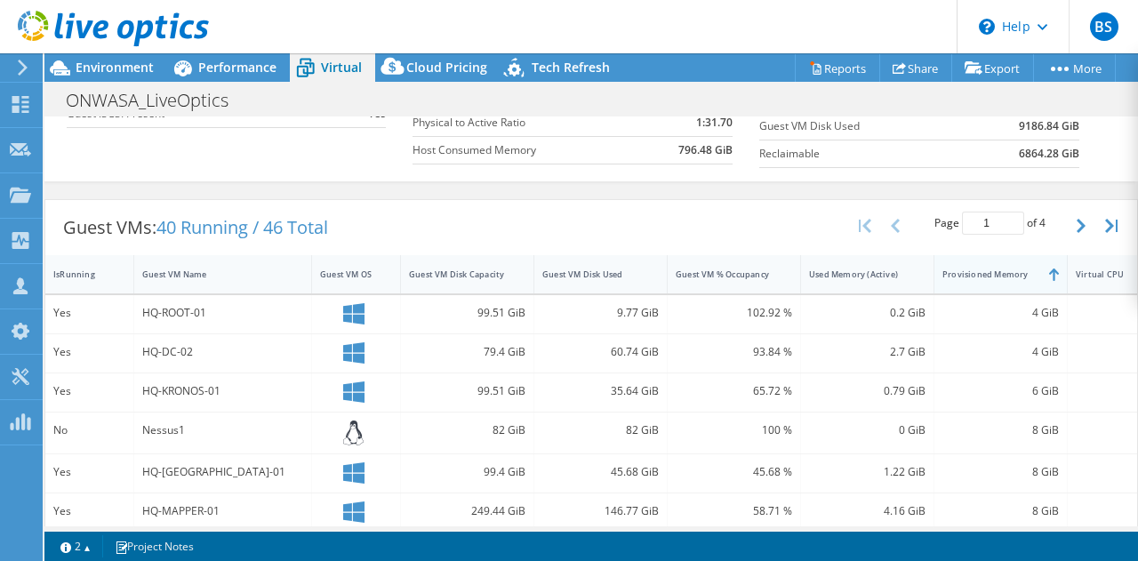
click at [989, 264] on div "Provisioned Memory" at bounding box center [989, 274] width 111 height 28
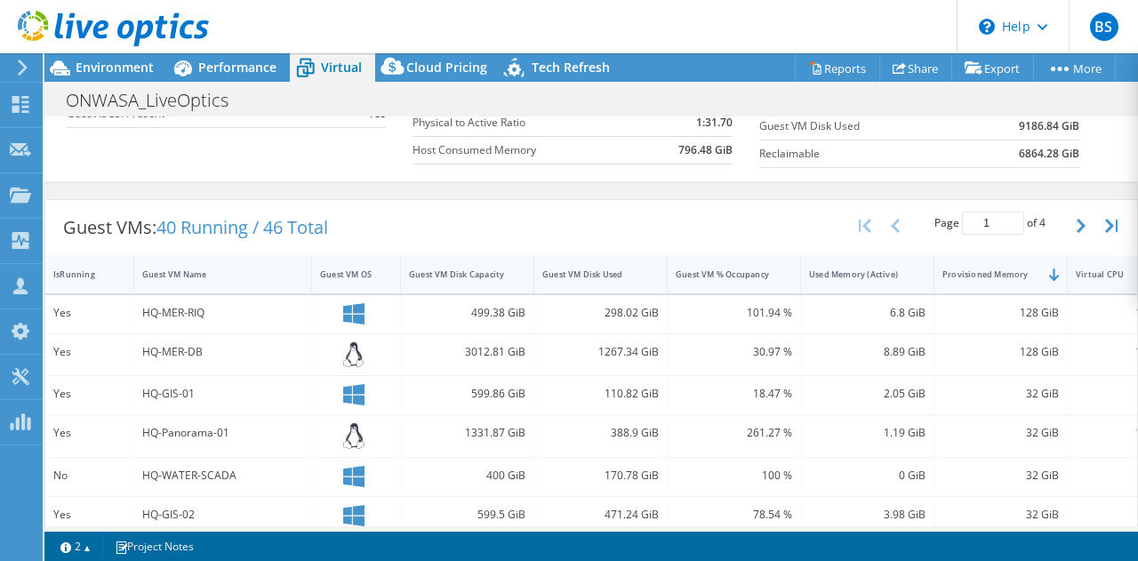
scroll to position [356, 0]
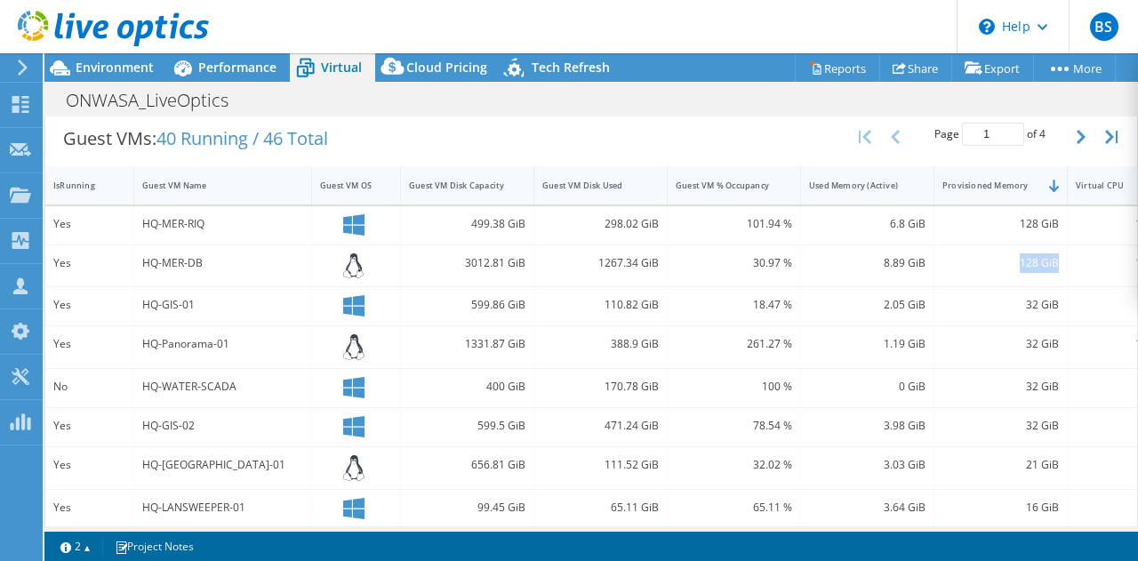
drag, startPoint x: 1021, startPoint y: 265, endPoint x: 1056, endPoint y: 262, distance: 34.8
click at [1056, 262] on div "128 GiB" at bounding box center [1000, 263] width 116 height 20
drag, startPoint x: 884, startPoint y: 263, endPoint x: 918, endPoint y: 261, distance: 33.8
click at [918, 261] on div "8.89 GiB" at bounding box center [867, 263] width 116 height 20
click at [922, 266] on div "8.89 GiB" at bounding box center [867, 263] width 116 height 20
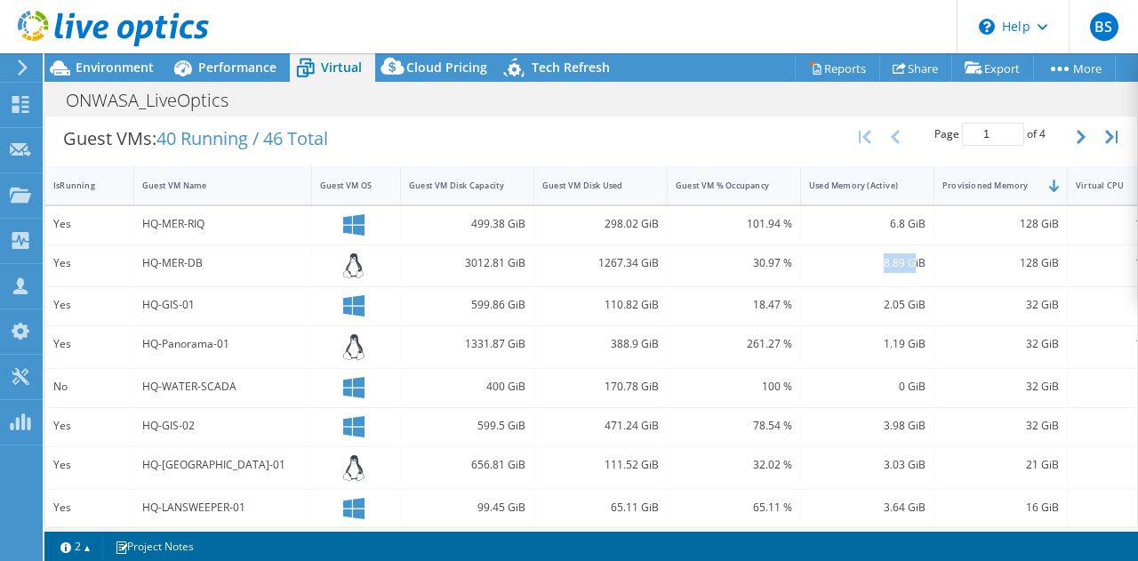
drag, startPoint x: 884, startPoint y: 261, endPoint x: 913, endPoint y: 261, distance: 28.4
click at [913, 261] on div "8.89 GiB" at bounding box center [867, 263] width 116 height 20
click at [241, 64] on span "Performance" at bounding box center [237, 67] width 78 height 17
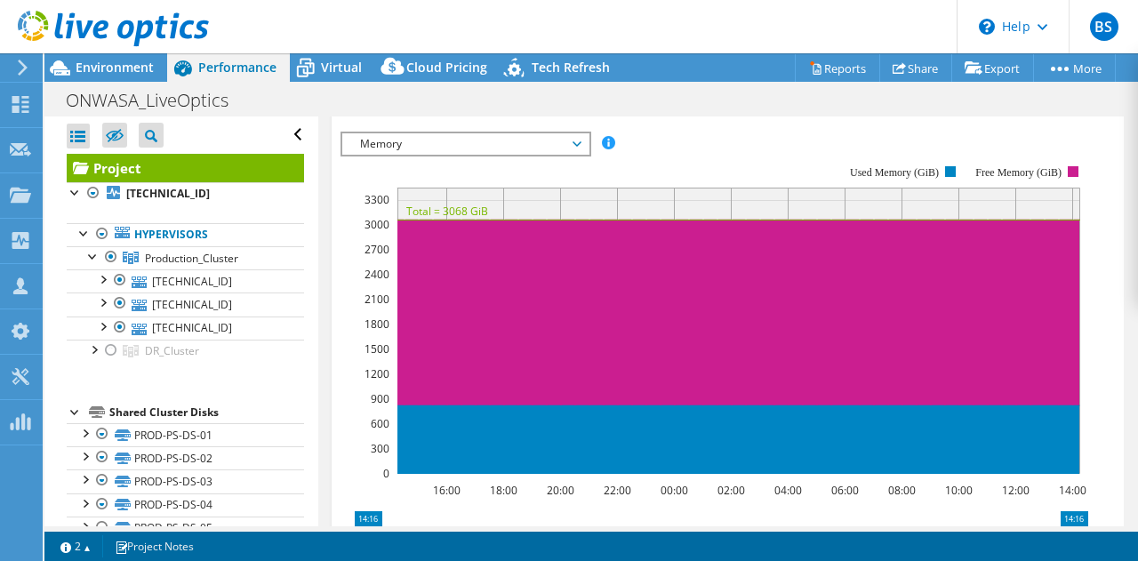
scroll to position [0, 0]
click at [352, 62] on span "Virtual" at bounding box center [341, 67] width 41 height 17
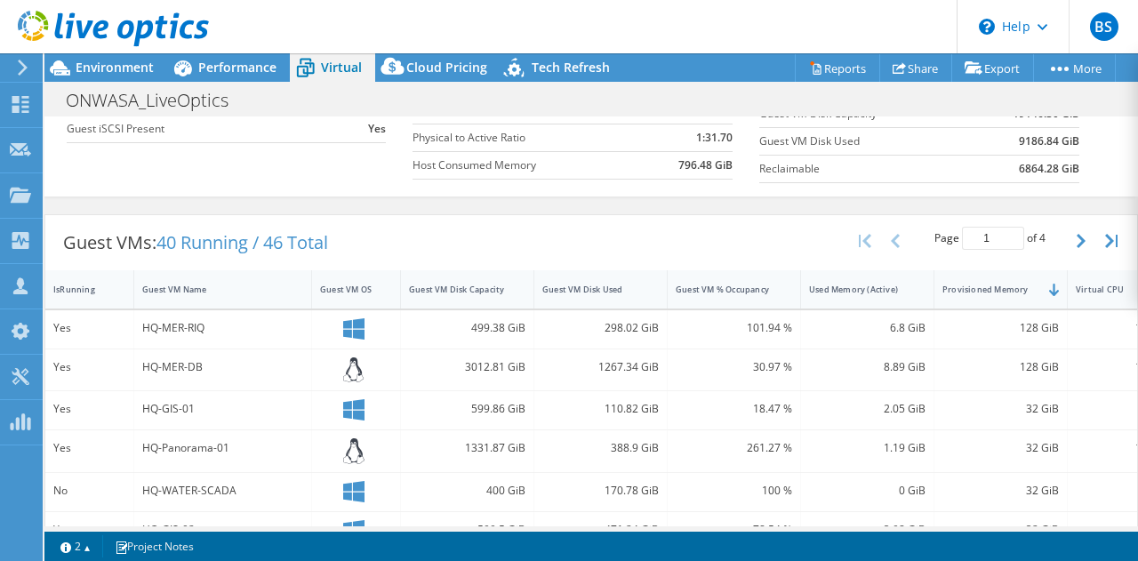
scroll to position [267, 0]
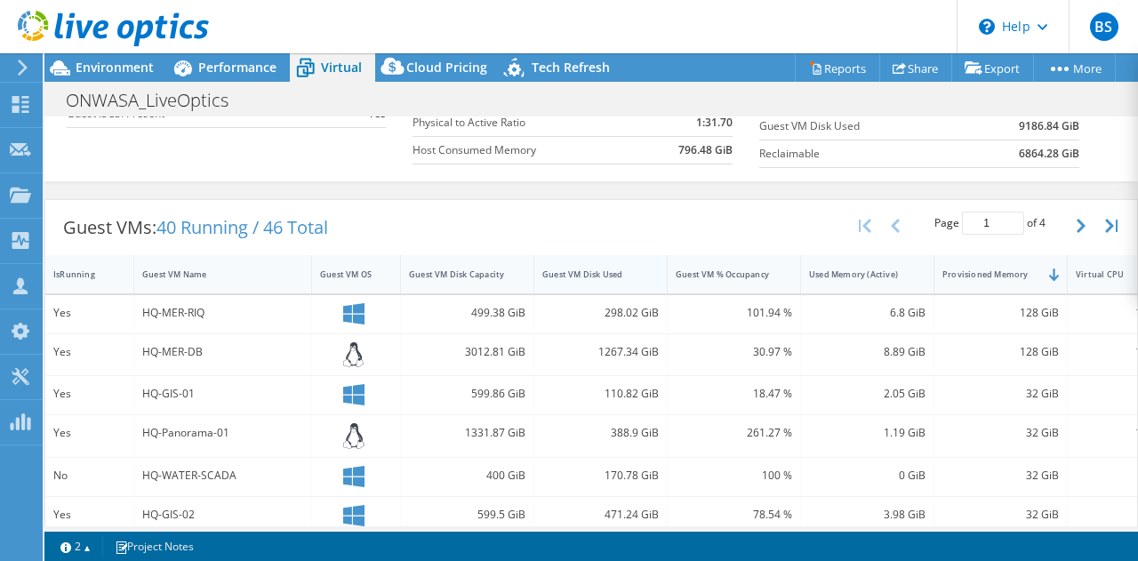
click at [604, 272] on div "Guest VM Disk Used" at bounding box center [589, 274] width 95 height 12
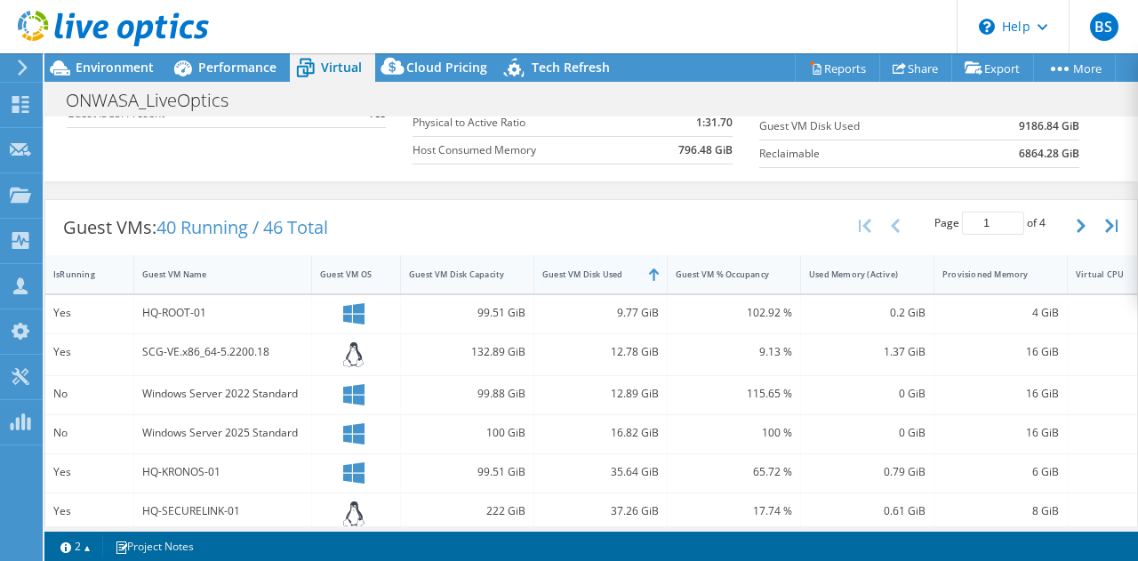
click at [604, 272] on div "Guest VM Disk Used" at bounding box center [589, 274] width 95 height 12
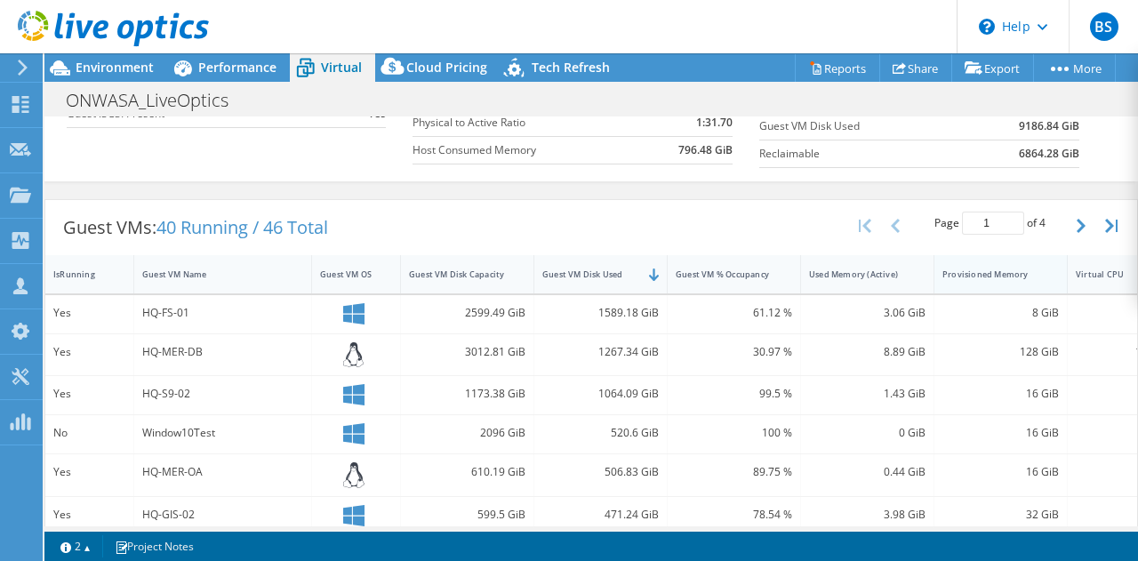
click at [1004, 272] on div "Provisioned Memory" at bounding box center [989, 274] width 95 height 12
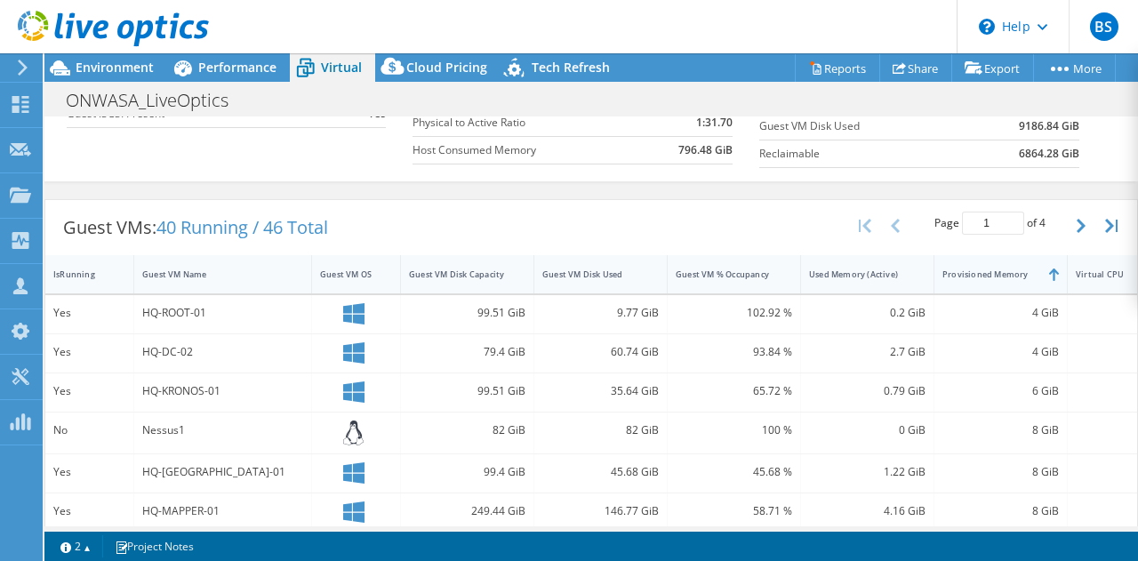
click at [1004, 272] on div "Provisioned Memory" at bounding box center [989, 274] width 95 height 12
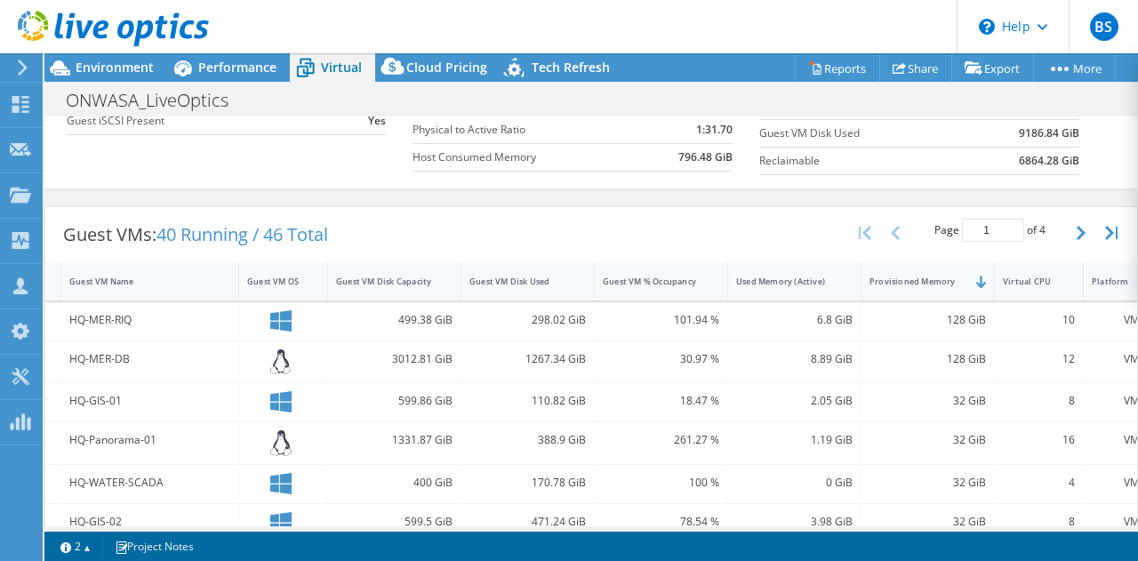
scroll to position [212, 0]
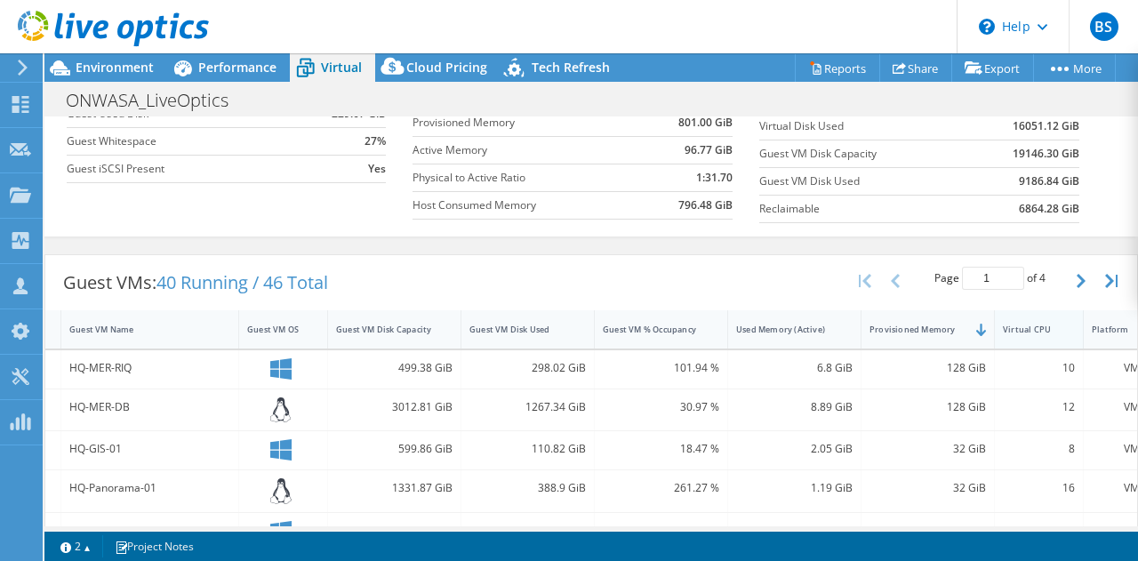
click at [1035, 329] on div "Virtual CPU" at bounding box center [1028, 330] width 51 height 12
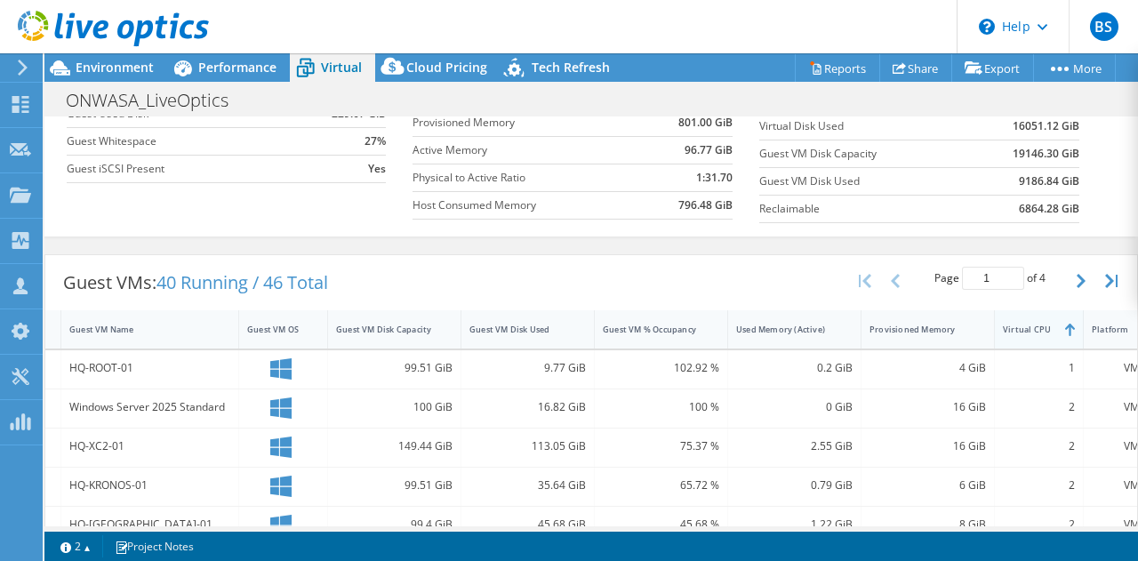
click at [1035, 329] on div "Virtual CPU" at bounding box center [1028, 330] width 51 height 12
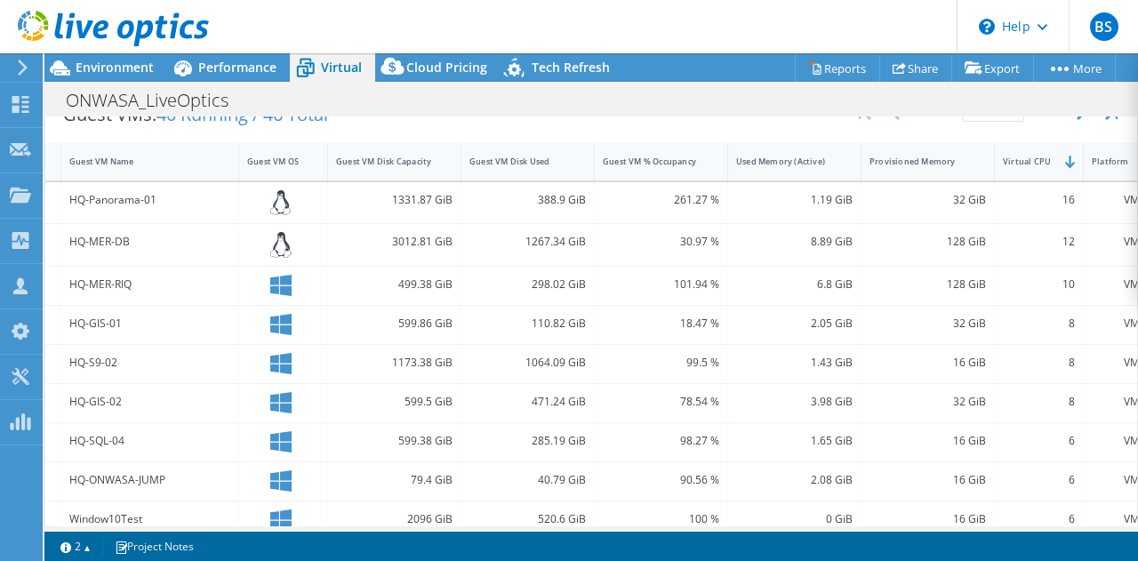
scroll to position [391, 0]
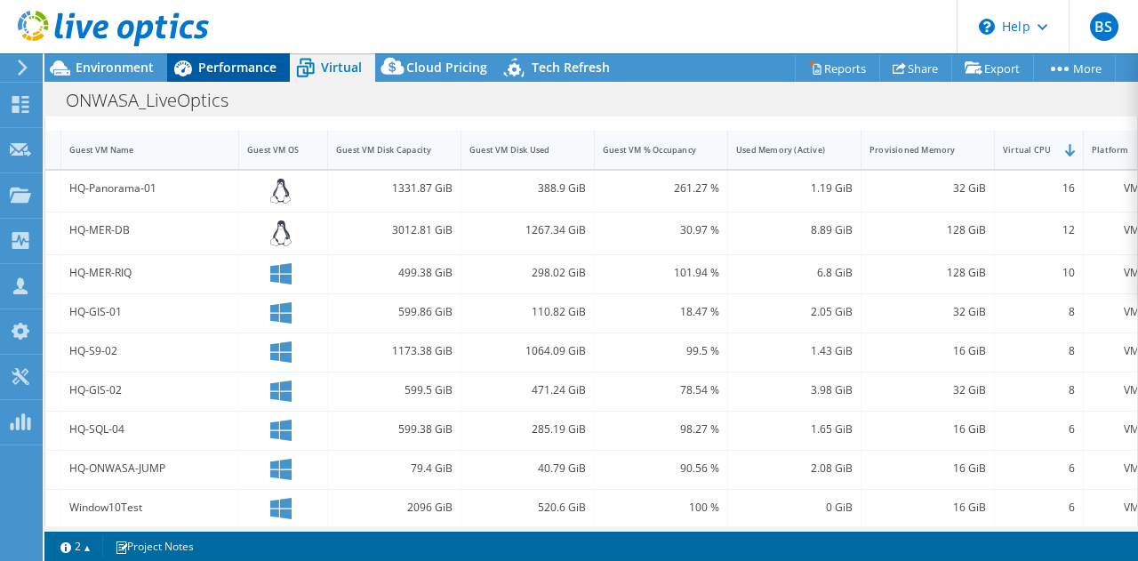
click at [229, 68] on span "Performance" at bounding box center [237, 67] width 78 height 17
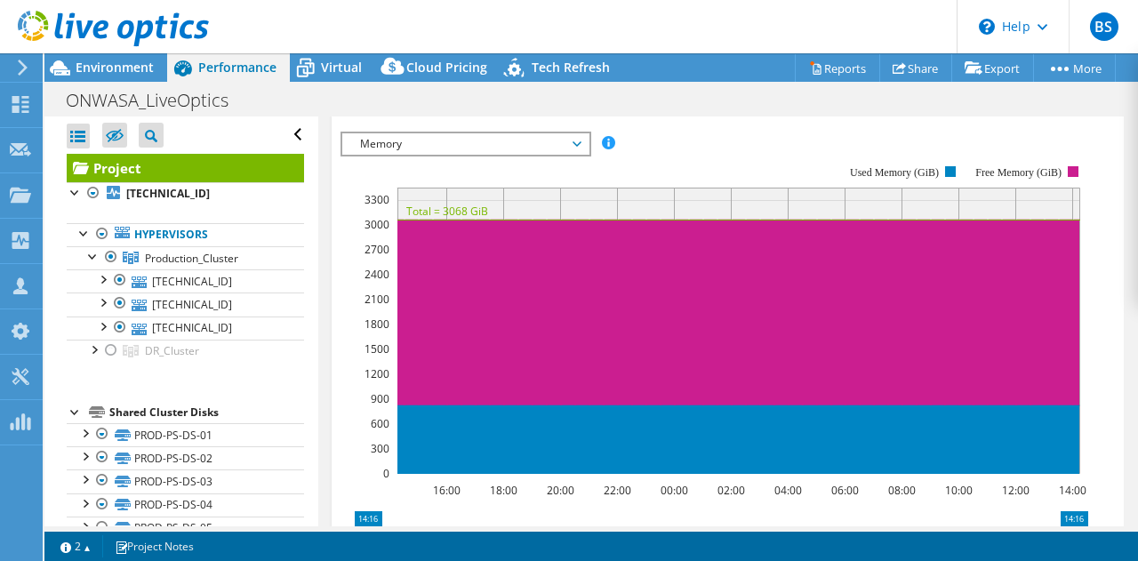
scroll to position [484, 0]
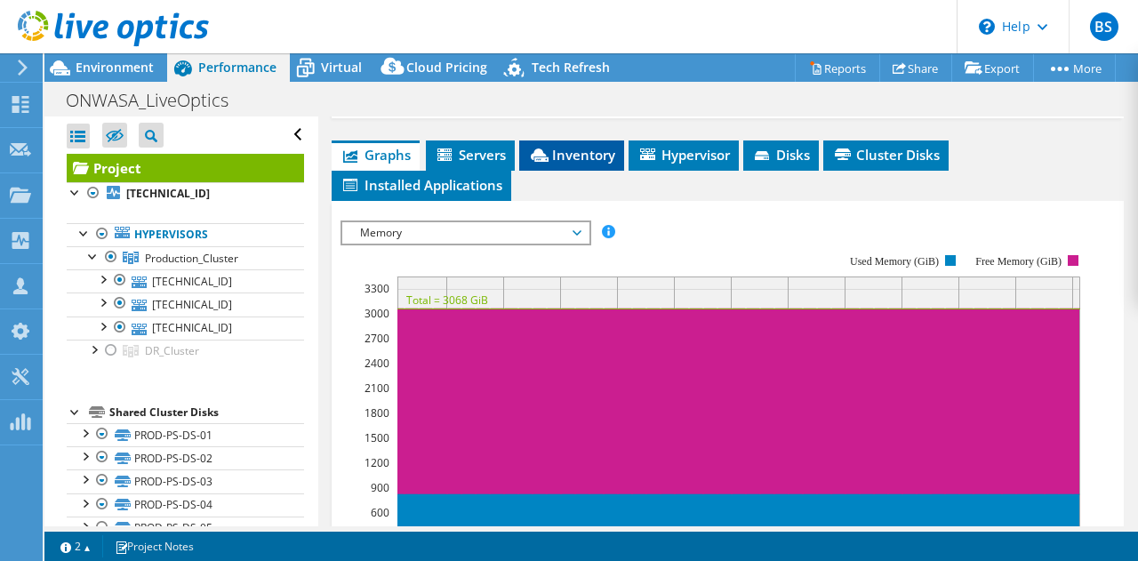
click at [572, 148] on span "Inventory" at bounding box center [571, 155] width 87 height 18
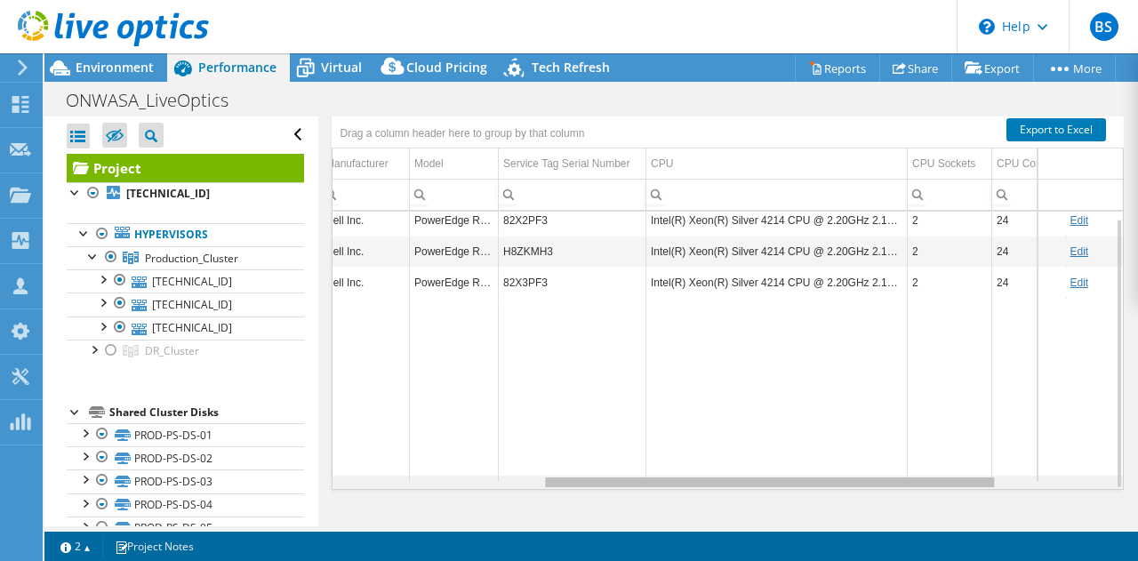
scroll to position [0, 363]
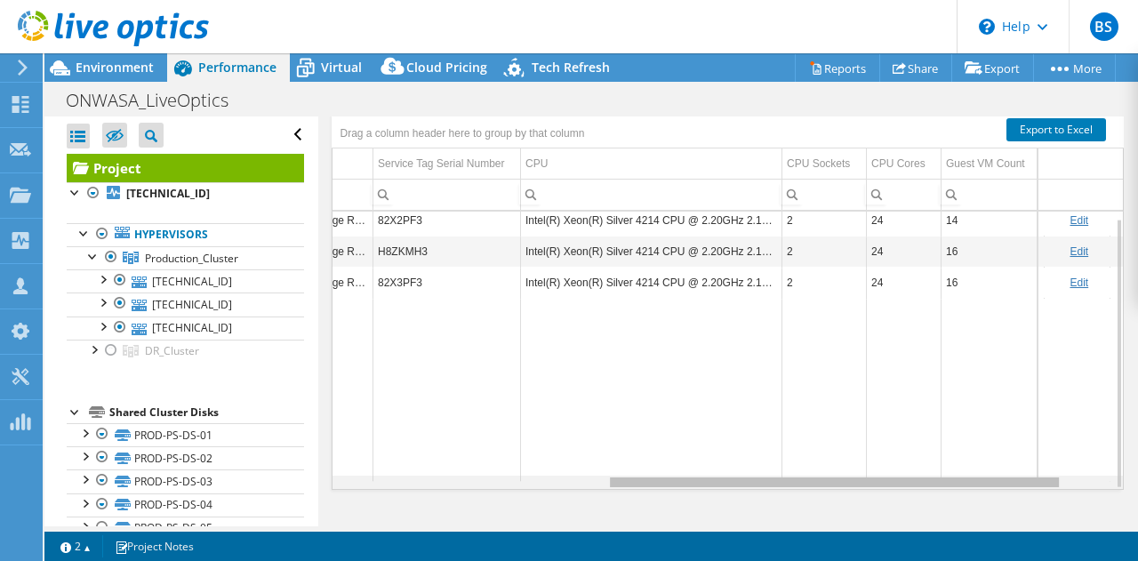
drag, startPoint x: 540, startPoint y: 484, endPoint x: 822, endPoint y: 476, distance: 281.9
click at [822, 476] on body "BS Partner Team Member [PERSON_NAME] [PERSON_NAME][EMAIL_ADDRESS][DOMAIN_NAME] …" at bounding box center [569, 280] width 1138 height 561
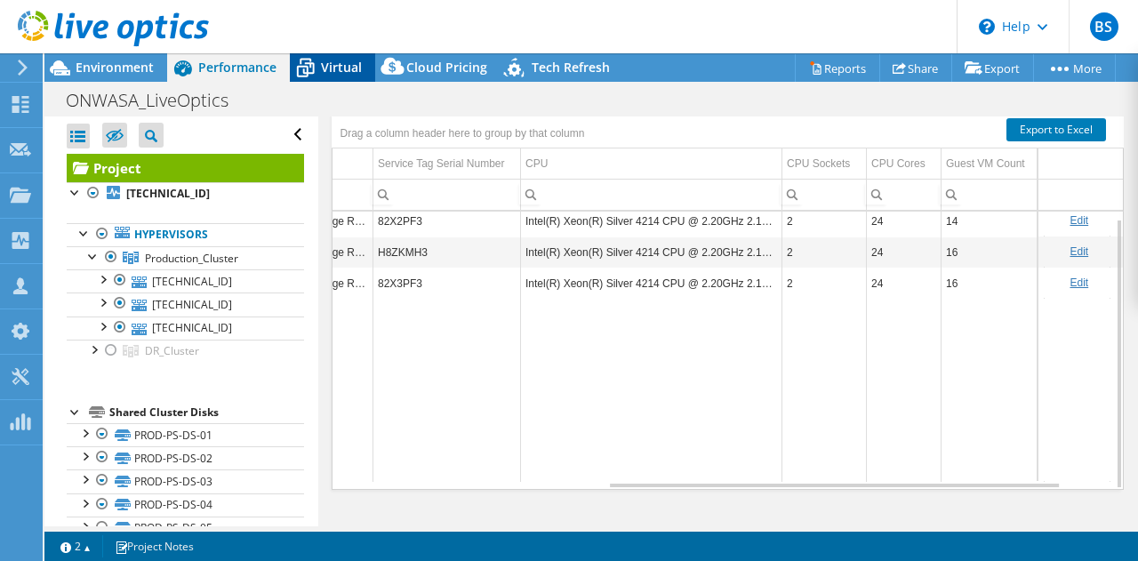
click at [350, 67] on span "Virtual" at bounding box center [341, 67] width 41 height 17
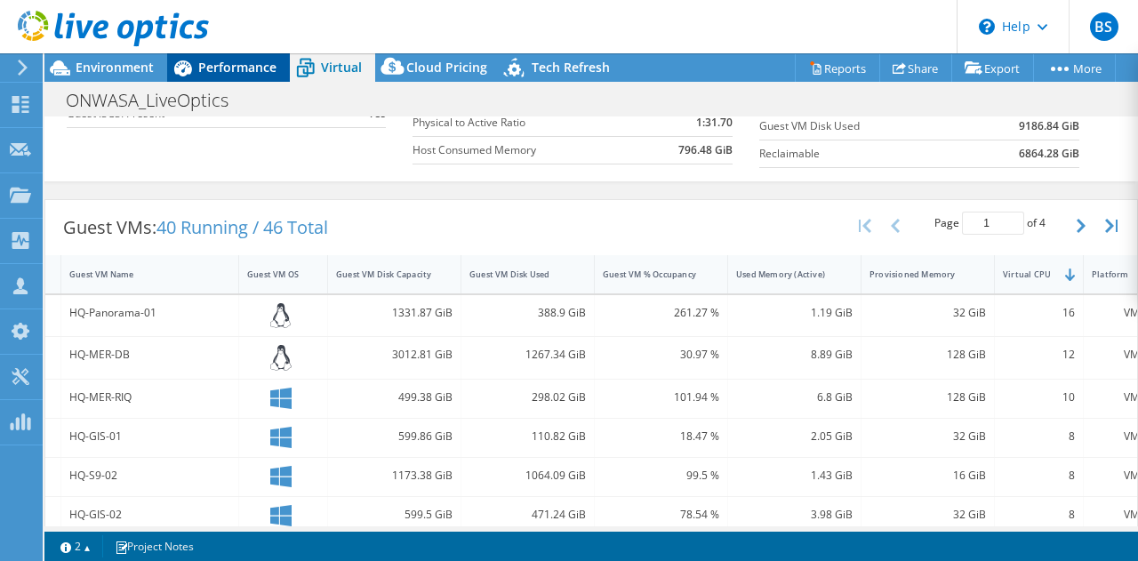
click at [259, 62] on span "Performance" at bounding box center [237, 67] width 78 height 17
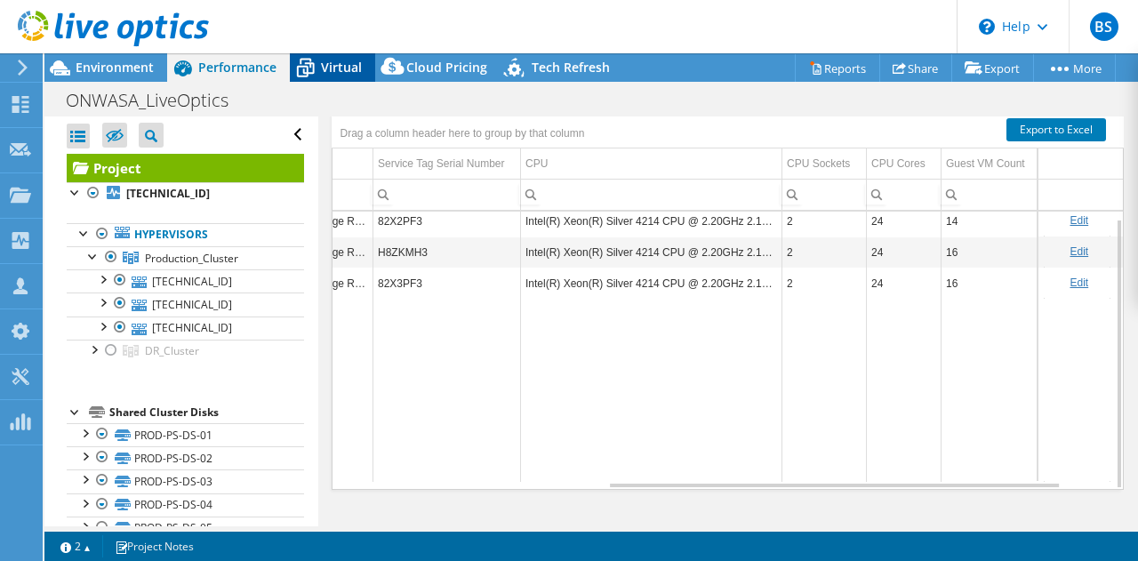
click at [337, 59] on div "Virtual" at bounding box center [332, 67] width 85 height 28
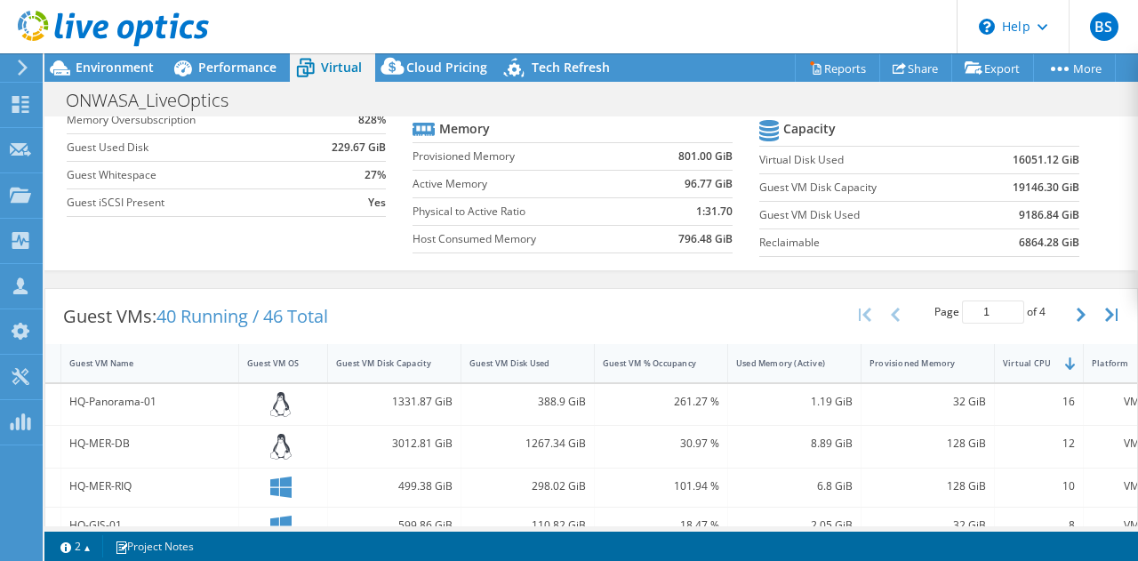
scroll to position [89, 0]
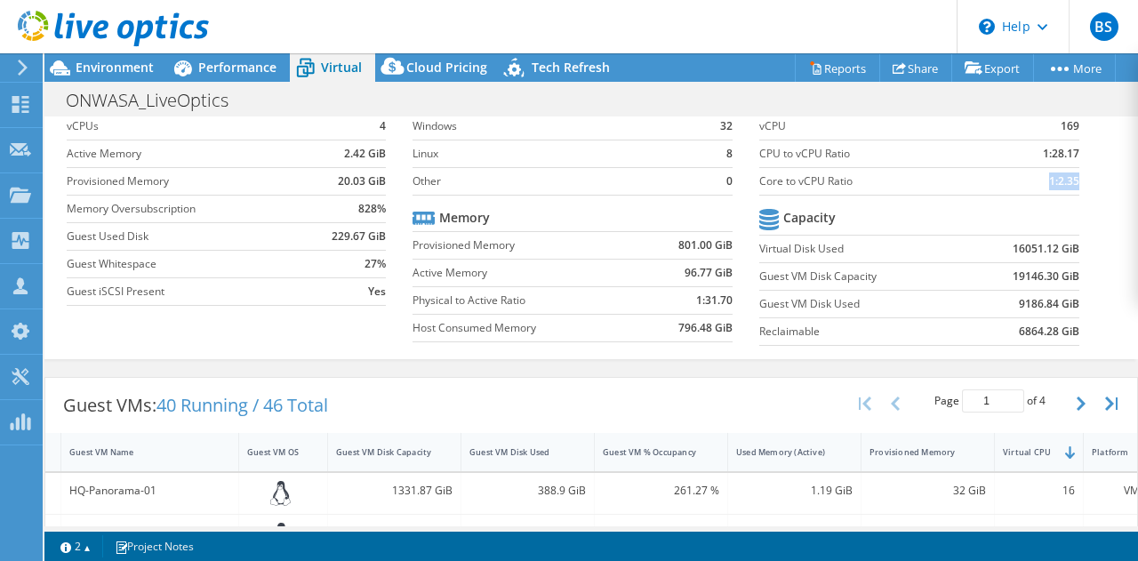
drag, startPoint x: 1037, startPoint y: 180, endPoint x: 1065, endPoint y: 180, distance: 27.6
click at [1065, 180] on b "1:2.35" at bounding box center [1064, 181] width 30 height 18
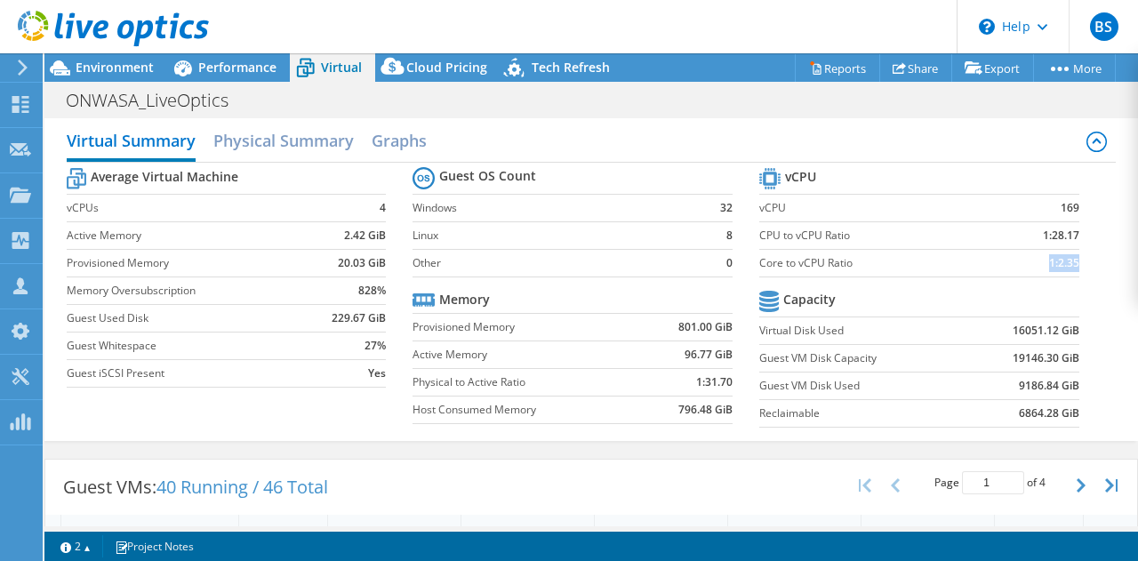
scroll to position [0, 0]
